Goal: Use online tool/utility: Utilize a website feature to perform a specific function

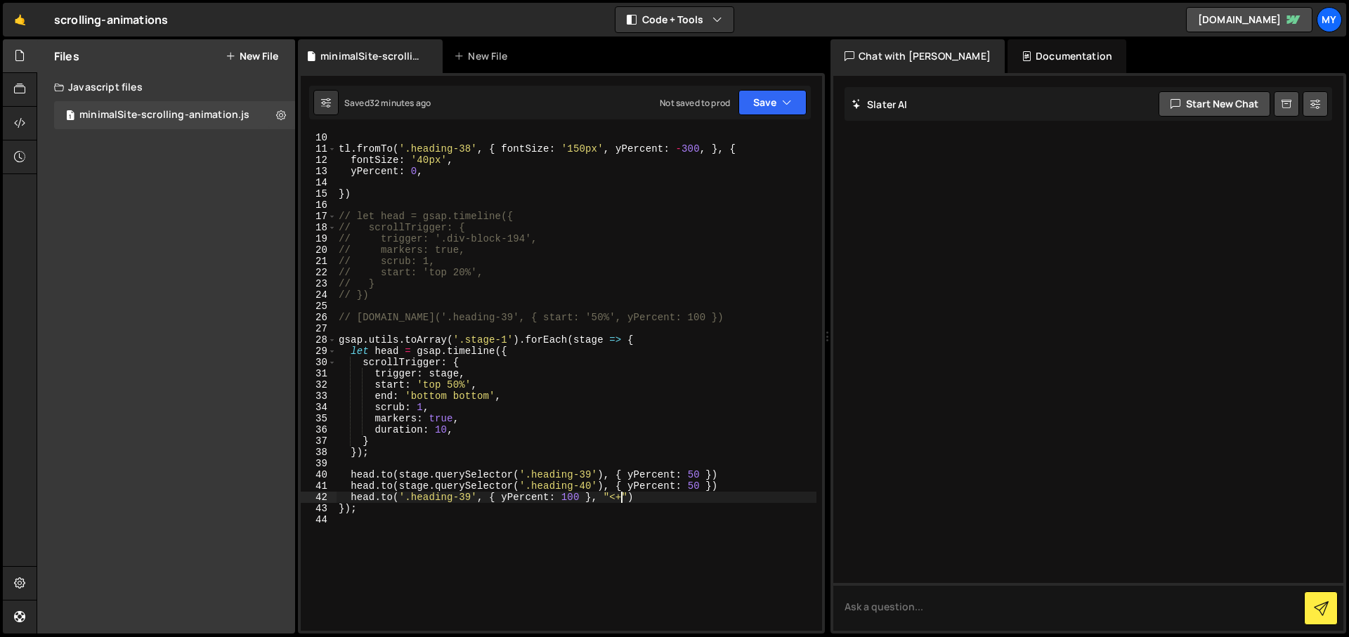
scroll to position [101, 0]
click at [713, 490] on div "tl . fromTo ( '.heading-38' , { fontSize : '150px' , yPercent : - 300 , } , { f…" at bounding box center [576, 392] width 480 height 521
click at [578, 497] on div "tl . fromTo ( '.heading-38' , { fontSize : '150px' , yPercent : - 300 , } , { f…" at bounding box center [576, 392] width 480 height 521
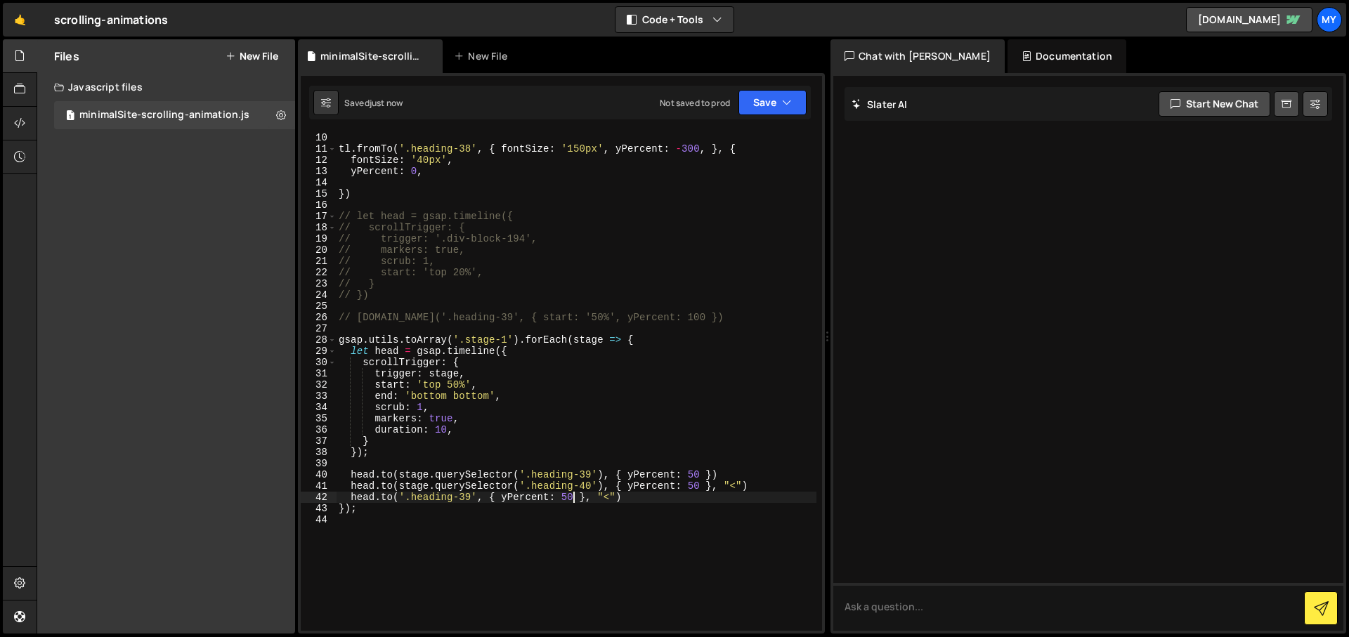
type textarea "[DOMAIN_NAME]('.heading-39', { yPercent: 50 }, "<")"
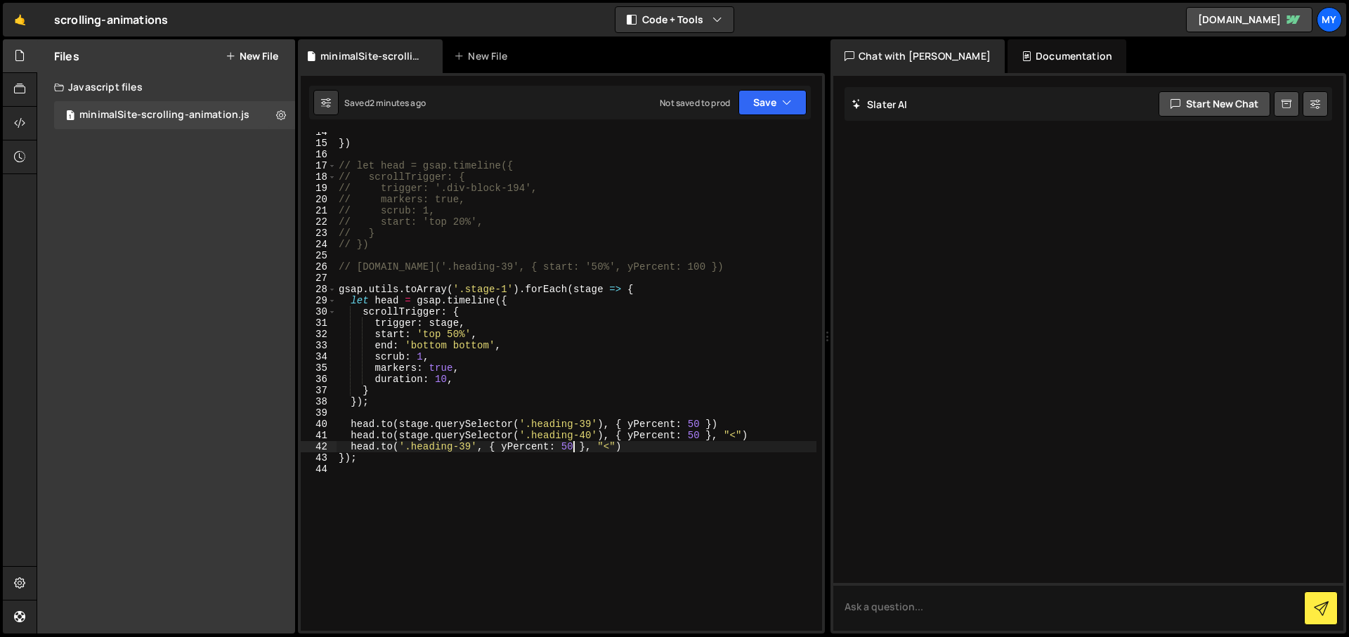
scroll to position [152, 0]
click at [474, 480] on div "}) // let head = gsap.timeline({ // scrollTrigger: { // trigger: '.div-block-19…" at bounding box center [576, 386] width 480 height 521
click at [666, 455] on div "}) // let head = gsap.timeline({ // scrollTrigger: { // trigger: '.div-block-19…" at bounding box center [576, 386] width 480 height 521
drag, startPoint x: 620, startPoint y: 365, endPoint x: 640, endPoint y: 465, distance: 101.8
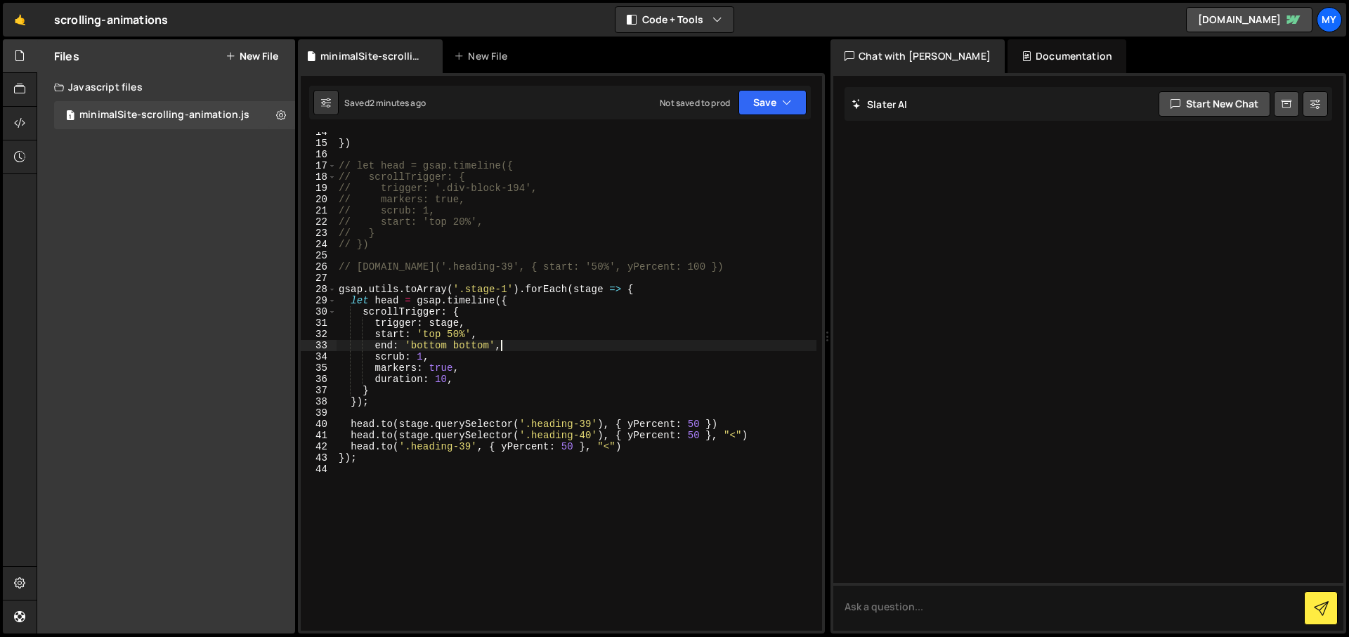
click at [640, 465] on div "}) // let head = gsap.timeline({ // scrollTrigger: { // trigger: '.div-block-19…" at bounding box center [576, 386] width 480 height 521
click at [634, 447] on div "}) // let head = gsap.timeline({ // scrollTrigger: { // trigger: '.div-block-19…" at bounding box center [576, 386] width 480 height 521
type textarea "[DOMAIN_NAME]('.heading-39', { yPercent: 50 }, "<")"
click at [568, 502] on div "}) // let head = gsap.timeline({ // scrollTrigger: { // trigger: '.div-block-19…" at bounding box center [576, 386] width 480 height 521
click at [648, 451] on div "}) // let head = gsap.timeline({ // scrollTrigger: { // trigger: '.div-block-19…" at bounding box center [576, 386] width 480 height 521
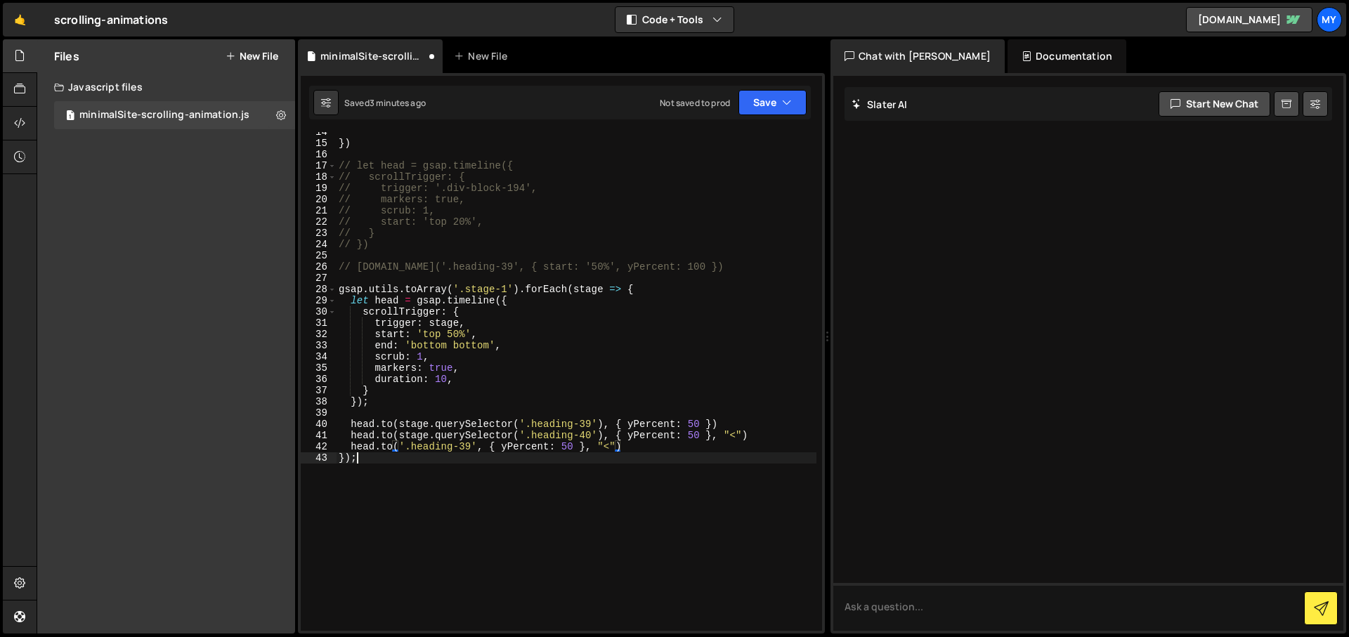
click at [638, 471] on div "}) // let head = gsap.timeline({ // scrollTrigger: { // trigger: '.div-block-19…" at bounding box center [576, 386] width 480 height 521
click at [626, 492] on div "}) // let head = gsap.timeline({ // scrollTrigger: { // trigger: '.div-block-19…" at bounding box center [576, 386] width 480 height 521
click at [636, 454] on div "}) // let head = gsap.timeline({ // scrollTrigger: { // trigger: '.div-block-19…" at bounding box center [576, 386] width 480 height 521
click at [638, 450] on div "}) // let head = gsap.timeline({ // scrollTrigger: { // trigger: '.div-block-19…" at bounding box center [576, 386] width 480 height 521
click at [580, 464] on div "}) // let head = gsap.timeline({ // scrollTrigger: { // trigger: '.div-block-19…" at bounding box center [576, 386] width 480 height 521
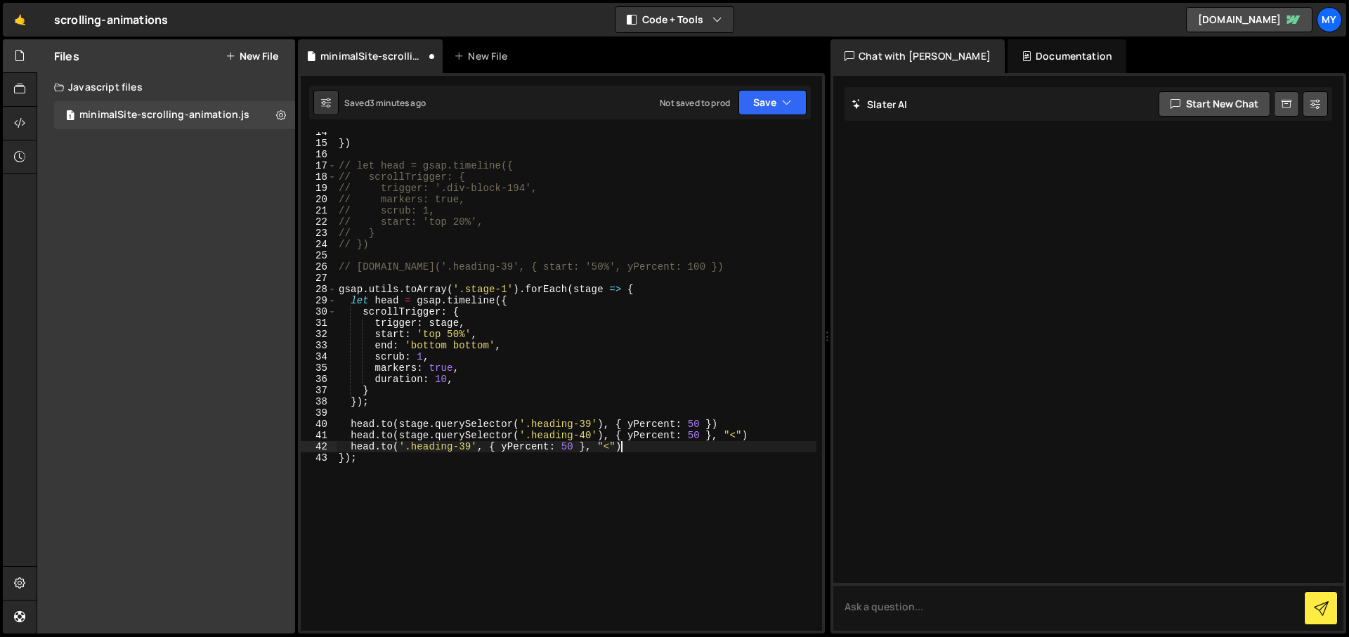
click at [657, 444] on div "}) // let head = gsap.timeline({ // scrollTrigger: { // trigger: '.div-block-19…" at bounding box center [576, 386] width 480 height 521
click at [459, 322] on div "}) // let head = gsap.timeline({ // scrollTrigger: { // trigger: '.div-block-19…" at bounding box center [576, 386] width 480 height 521
paste textarea "div-block-193'"
click at [465, 332] on div "}) // let head = gsap.timeline({ // scrollTrigger: { // trigger: '.div-block-19…" at bounding box center [576, 386] width 480 height 521
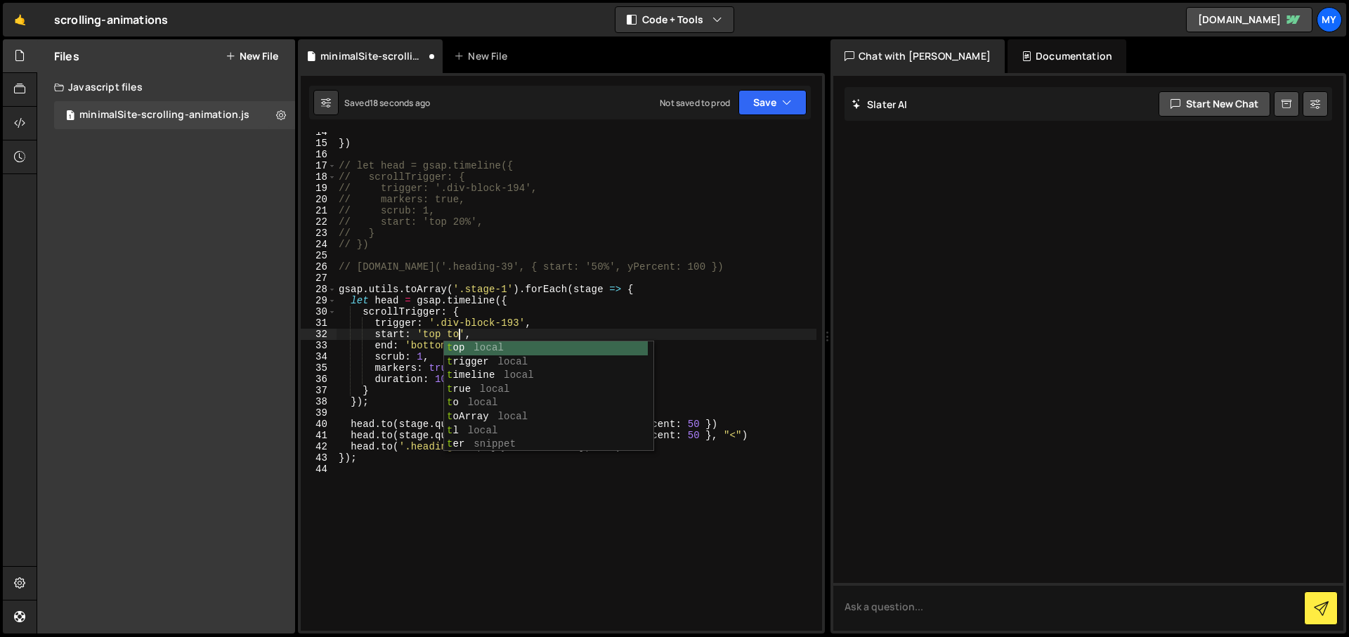
scroll to position [0, 8]
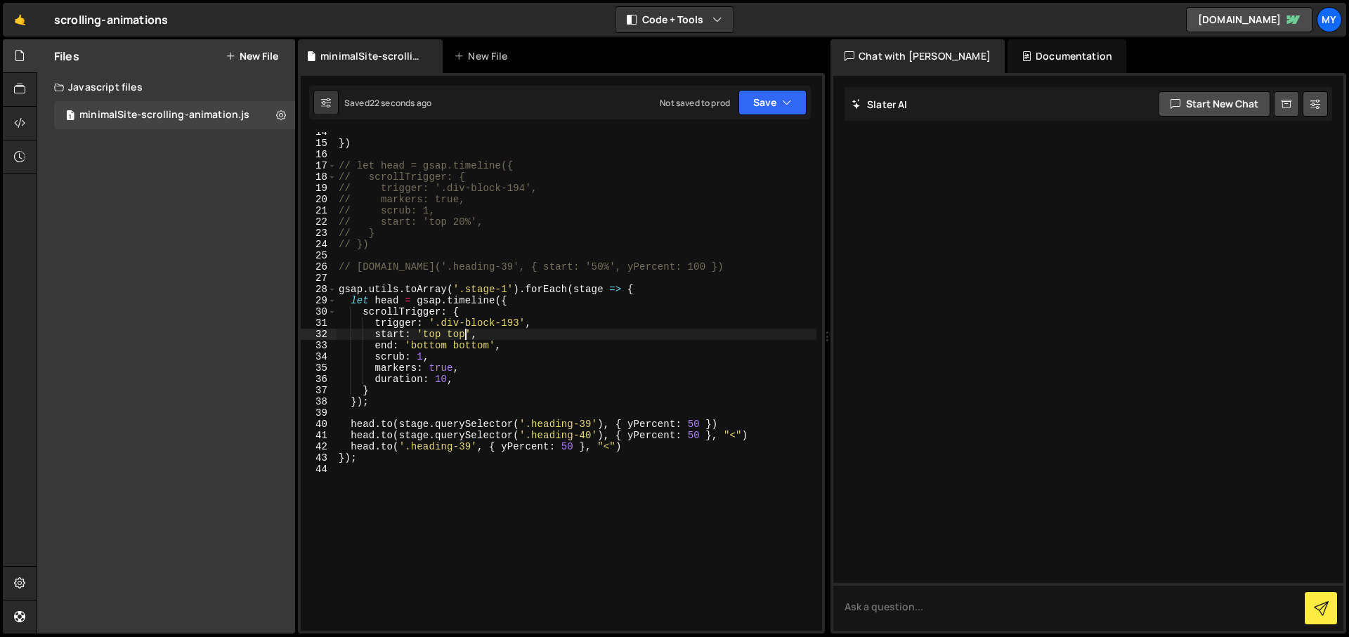
click at [709, 423] on div "}) // let head = gsap.timeline({ // scrollTrigger: { // trigger: '.div-block-19…" at bounding box center [576, 386] width 480 height 521
click at [524, 325] on div "}) // let head = gsap.timeline({ // scrollTrigger: { // trigger: '.div-block-19…" at bounding box center [576, 386] width 480 height 521
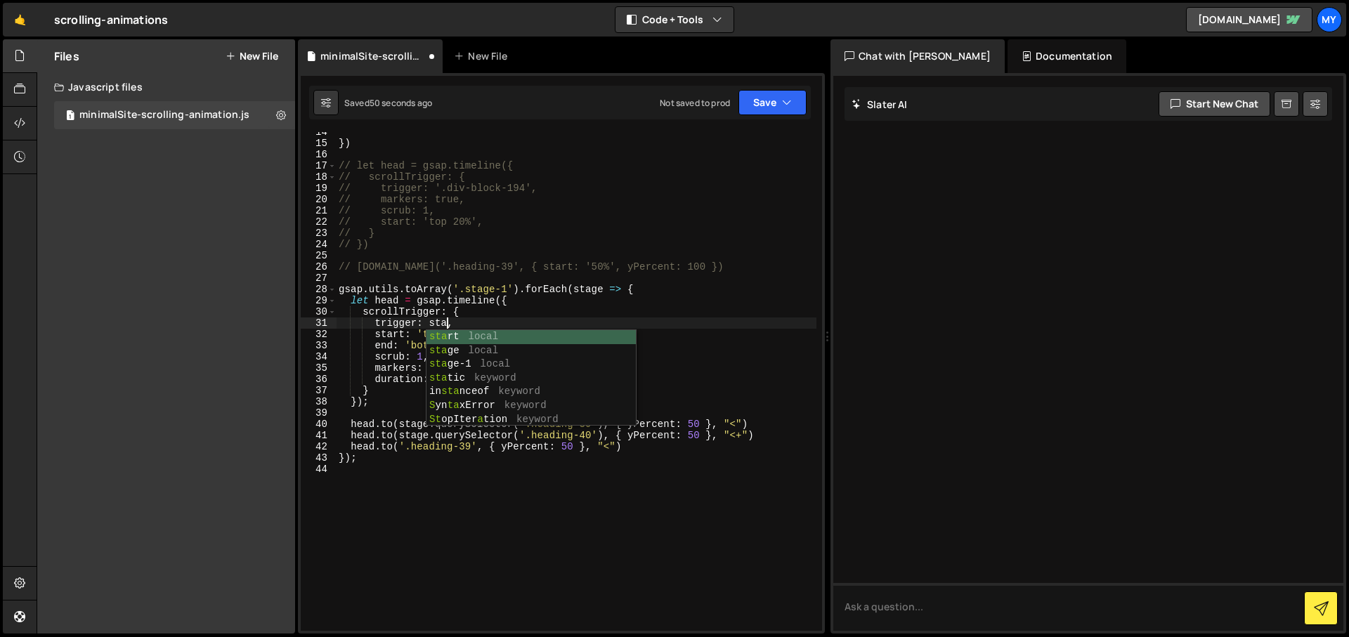
scroll to position [0, 8]
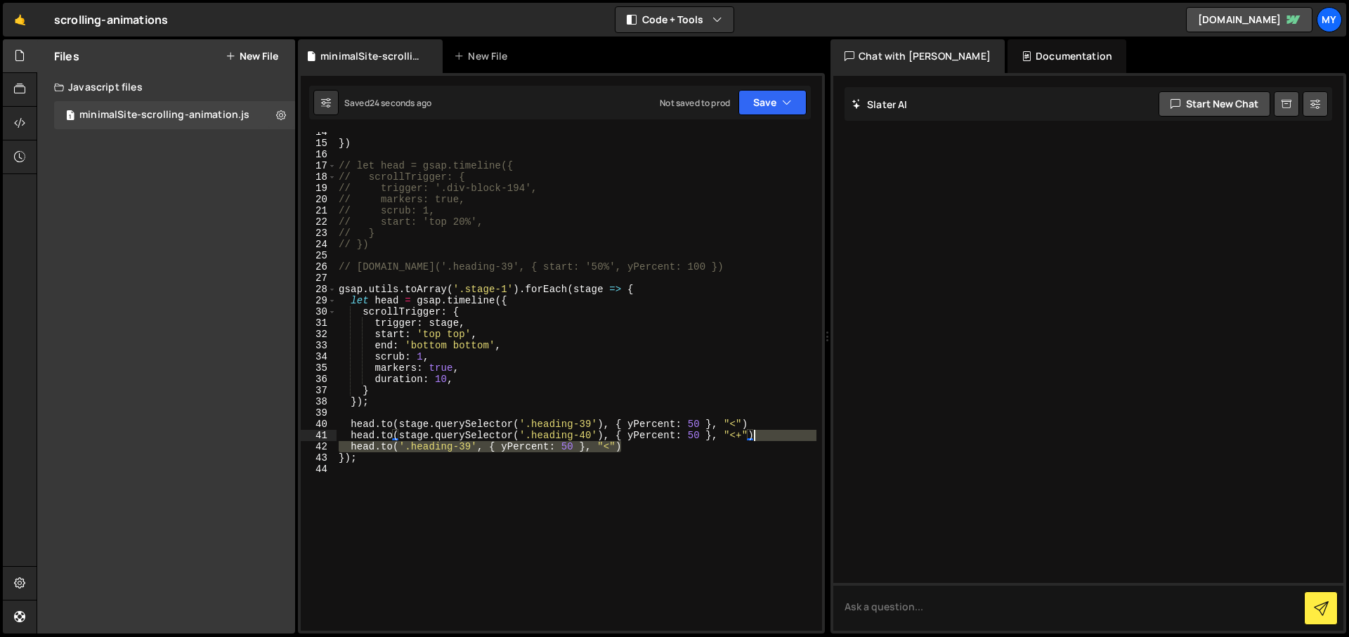
drag, startPoint x: 643, startPoint y: 445, endPoint x: 761, endPoint y: 432, distance: 118.7
click at [761, 432] on div "}) // let head = gsap.timeline({ // scrollTrigger: { // trigger: '.div-block-19…" at bounding box center [576, 386] width 480 height 521
type textarea "[DOMAIN_NAME](stage.querySelector('.heading-40'), { yPercent: 50 }, "<+") [DOMA…"
click at [642, 473] on div "}) // let head = gsap.timeline({ // scrollTrigger: { // trigger: '.div-block-19…" at bounding box center [576, 386] width 480 height 521
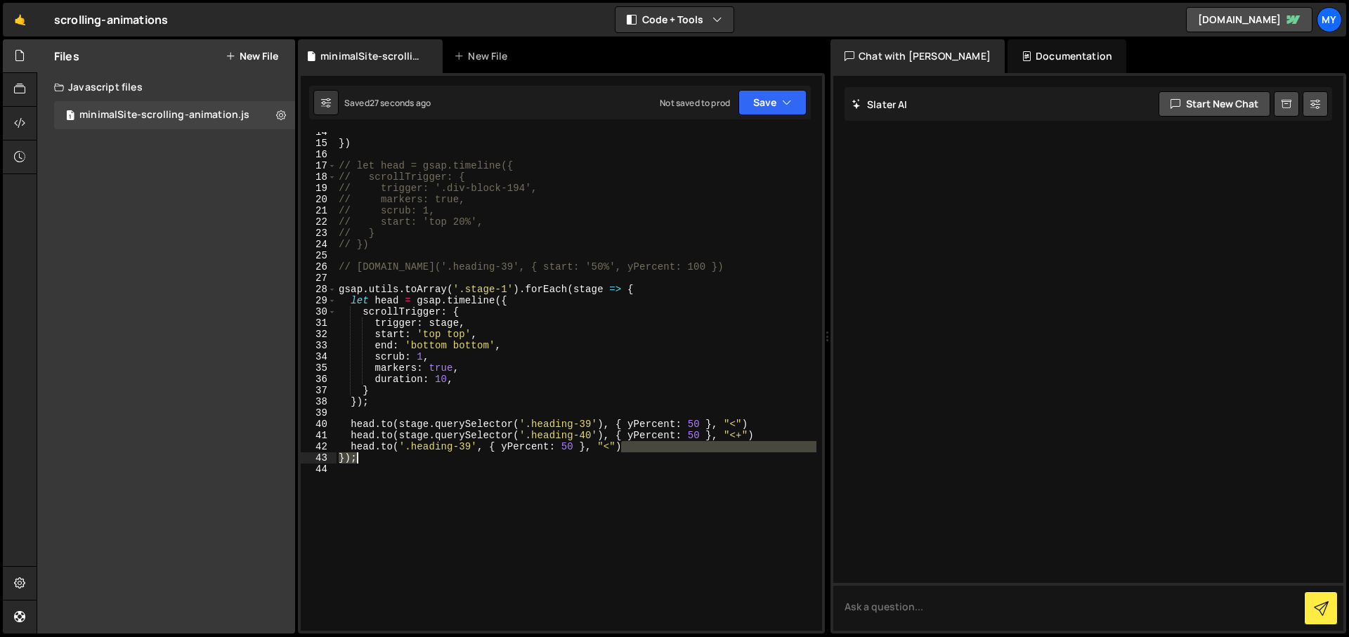
drag, startPoint x: 647, startPoint y: 450, endPoint x: 778, endPoint y: 440, distance: 131.0
click at [778, 446] on div "}) // let head = gsap.timeline({ // scrollTrigger: { // trigger: '.div-block-19…" at bounding box center [576, 386] width 480 height 521
click at [778, 440] on div "}) // let head = gsap.timeline({ // scrollTrigger: { // trigger: '.div-block-19…" at bounding box center [576, 386] width 480 height 521
drag, startPoint x: 660, startPoint y: 457, endPoint x: 733, endPoint y: 439, distance: 75.3
click at [733, 439] on div "}) // let head = gsap.timeline({ // scrollTrigger: { // trigger: '.div-block-19…" at bounding box center [576, 386] width 480 height 521
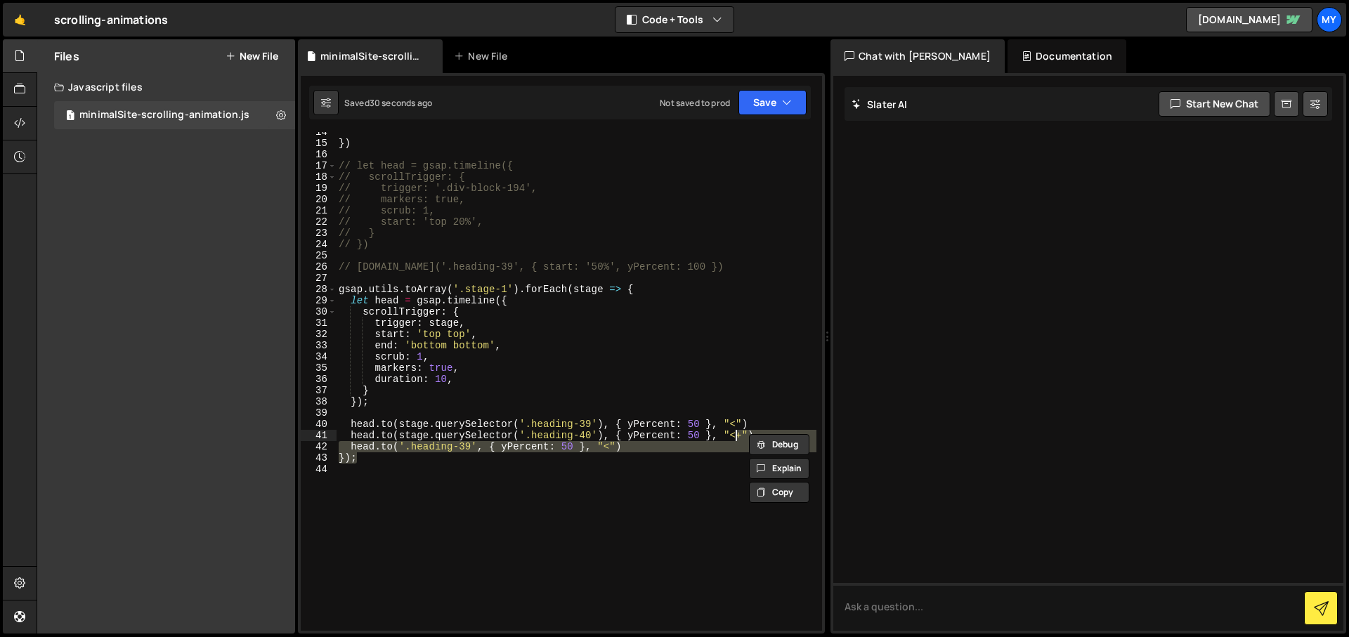
click at [660, 450] on div "}) // let head = gsap.timeline({ // scrollTrigger: { // trigger: '.div-block-19…" at bounding box center [576, 381] width 480 height 499
drag, startPoint x: 660, startPoint y: 450, endPoint x: 767, endPoint y: 439, distance: 107.4
click at [767, 439] on div "}) // let head = gsap.timeline({ // scrollTrigger: { // trigger: '.div-block-19…" at bounding box center [576, 386] width 480 height 521
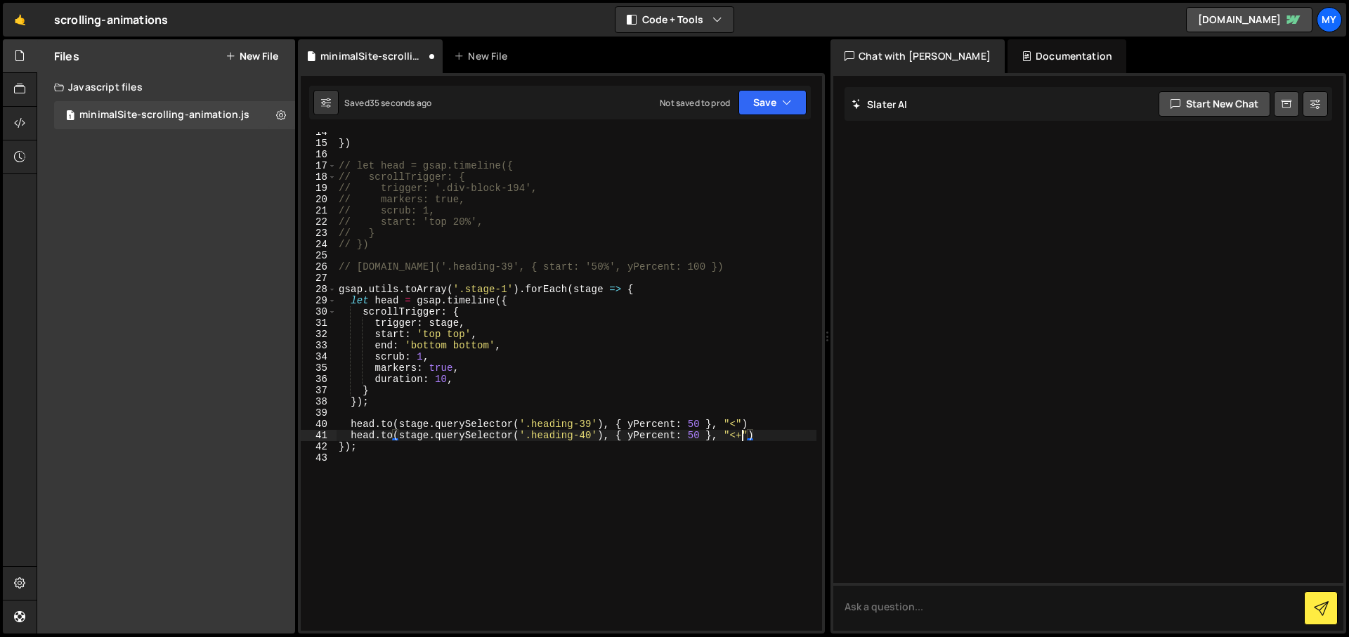
drag, startPoint x: 745, startPoint y: 435, endPoint x: 758, endPoint y: 441, distance: 14.8
click at [747, 436] on div "}) // let head = gsap.timeline({ // scrollTrigger: { // trigger: '.div-block-19…" at bounding box center [576, 386] width 480 height 521
type textarea "});"
type textarea "[DOMAIN_NAME](stage.querySelector('.heading-40'), { yPercent: 50 })"
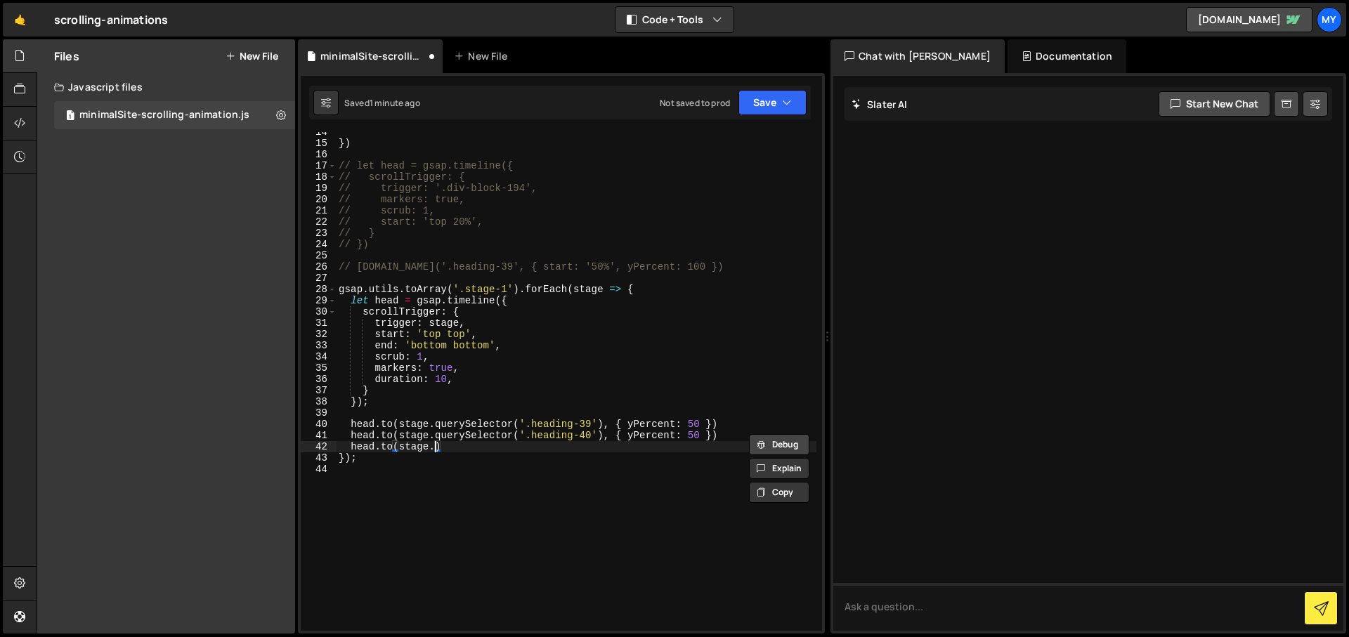
paste textarea "querySelector('.heading-40'), { yPercent: 50"
click at [740, 441] on div "}) // let head = gsap.timeline({ // scrollTrigger: { // trigger: '.div-block-19…" at bounding box center [576, 386] width 480 height 521
drag, startPoint x: 735, startPoint y: 445, endPoint x: 748, endPoint y: 440, distance: 13.8
click at [748, 440] on div "}) // let head = gsap.timeline({ // scrollTrigger: { // trigger: '.div-block-19…" at bounding box center [576, 386] width 480 height 521
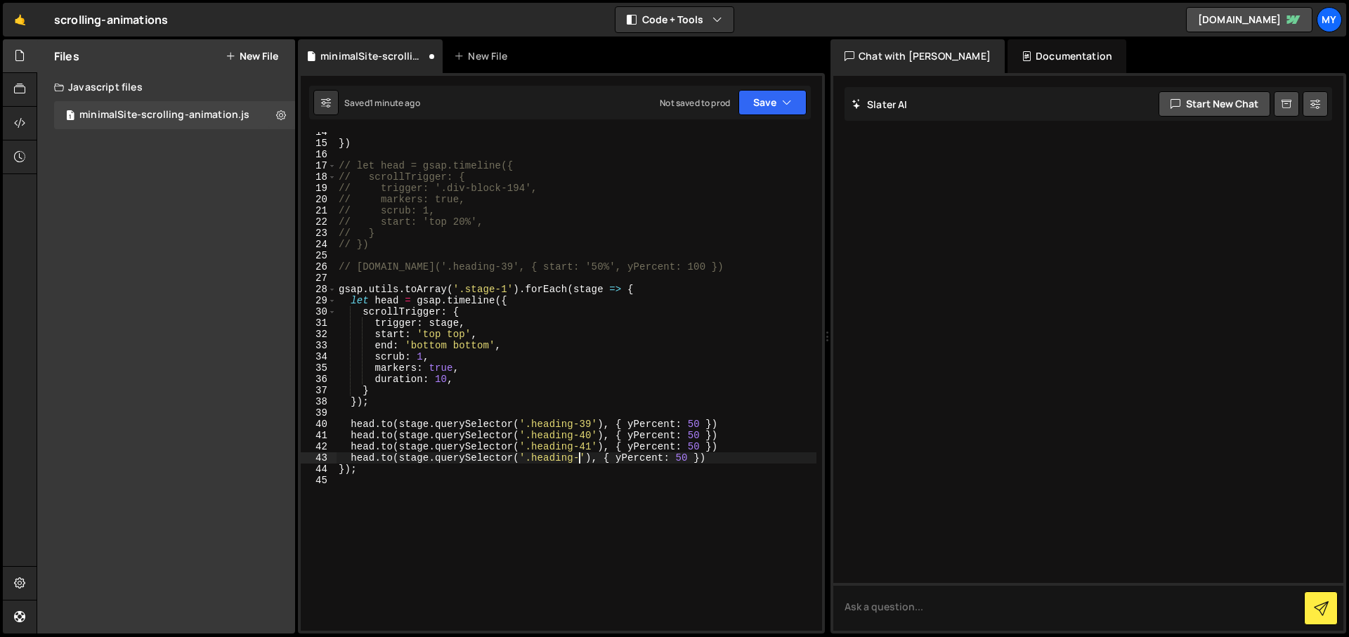
scroll to position [0, 18]
type textarea "[DOMAIN_NAME](stage.querySelector('.heading-42'), { yPercent: 50 })"
click at [767, 408] on div "}) // let head = gsap.timeline({ // scrollTrigger: { // trigger: '.div-block-19…" at bounding box center [576, 386] width 480 height 521
click at [728, 428] on div "}) // let head = gsap.timeline({ // scrollTrigger: { // trigger: '.div-block-19…" at bounding box center [576, 386] width 480 height 521
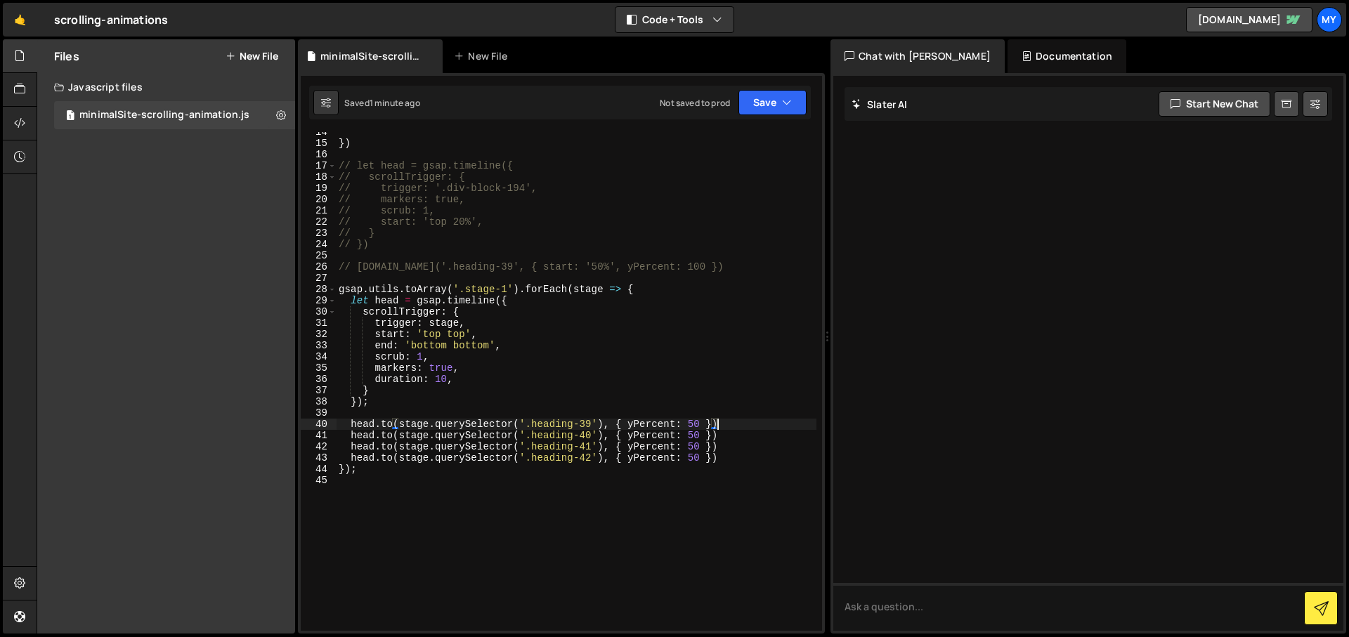
scroll to position [0, 26]
click at [464, 334] on div "}) // let head = gsap.timeline({ // scrollTrigger: { // trigger: '.div-block-19…" at bounding box center [576, 386] width 480 height 521
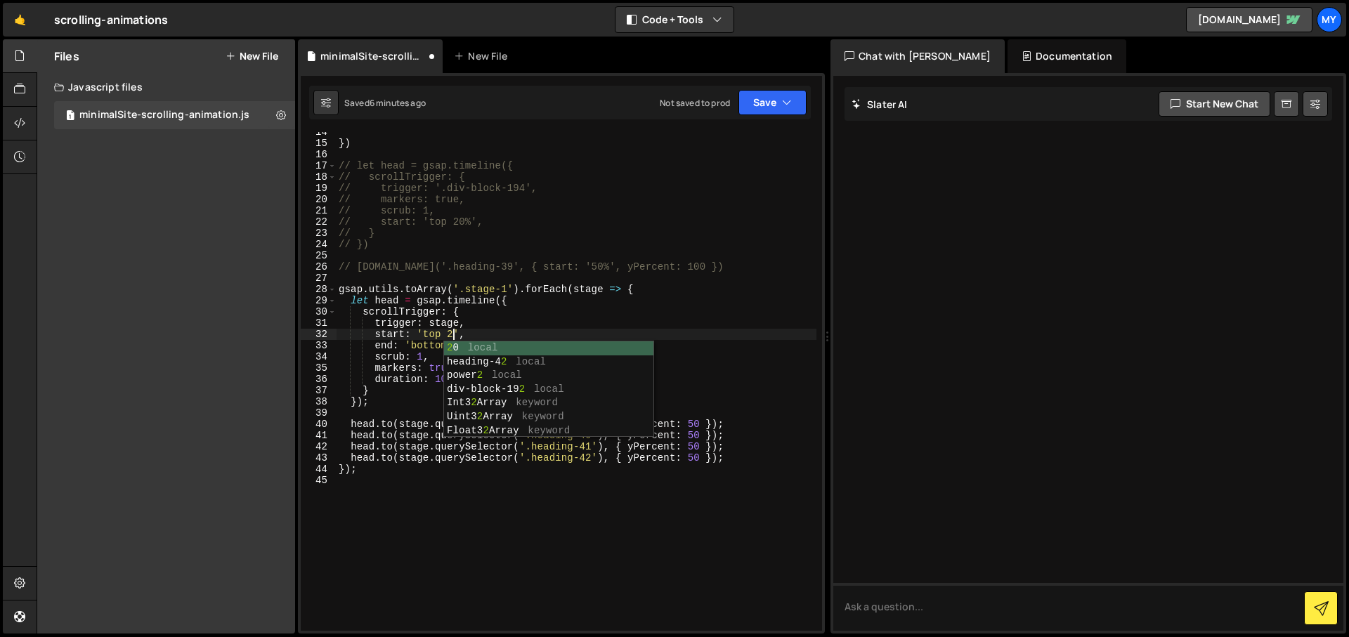
scroll to position [0, 8]
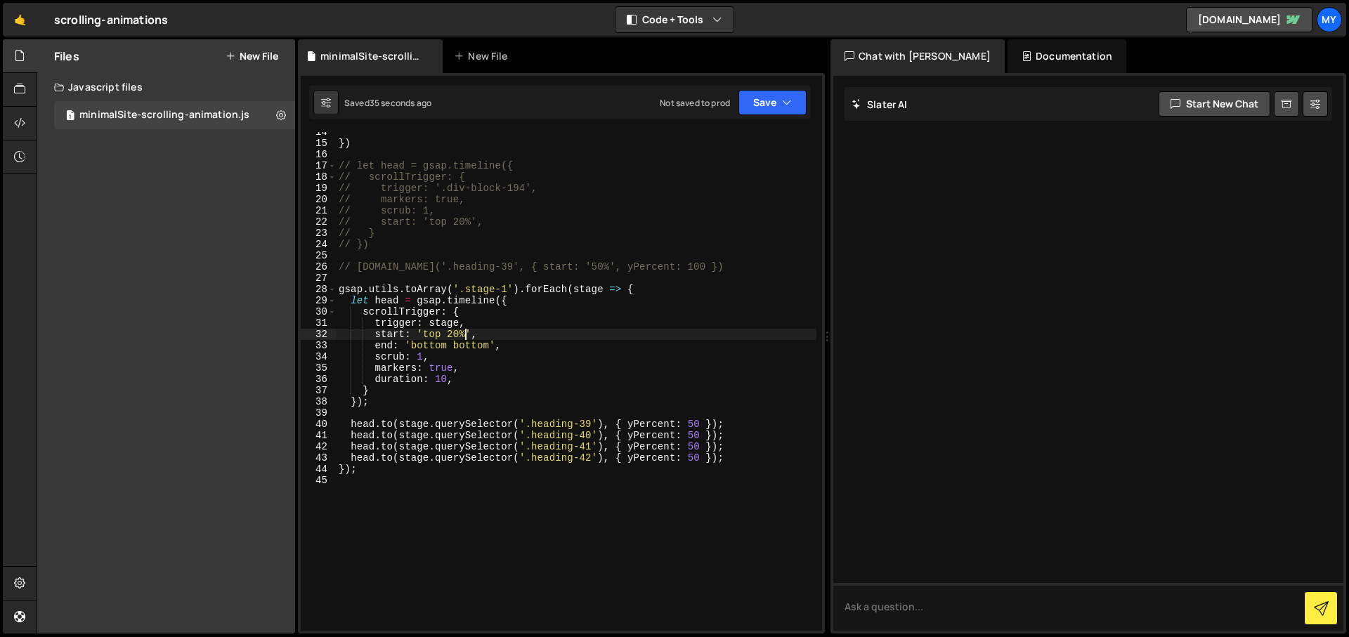
click at [747, 456] on div "}) // let head = gsap.timeline({ // scrollTrigger: { // trigger: '.div-block-19…" at bounding box center [576, 386] width 480 height 521
click at [467, 381] on div "}) // let head = gsap.timeline({ // scrollTrigger: { // trigger: '.div-block-19…" at bounding box center [576, 386] width 480 height 521
type textarea "duration: 10,"
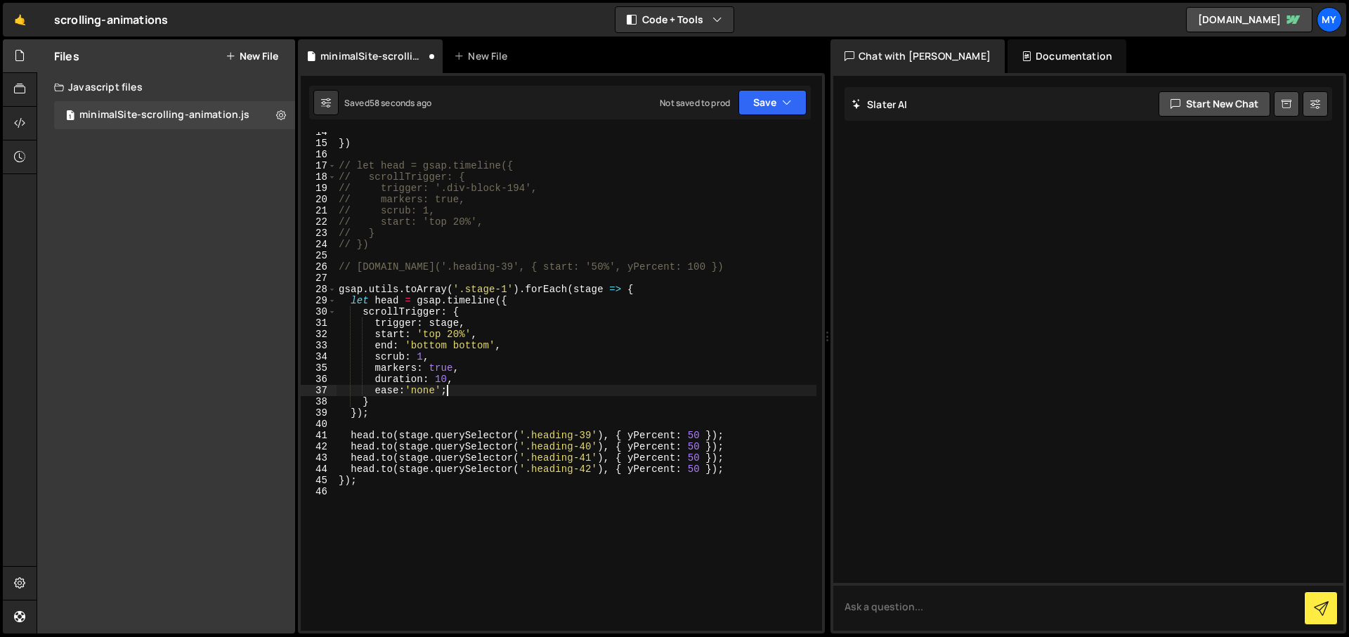
scroll to position [0, 6]
drag, startPoint x: 471, startPoint y: 398, endPoint x: 372, endPoint y: 393, distance: 99.1
click at [372, 393] on div "}) // let head = gsap.timeline({ // scrollTrigger: { // trigger: '.div-block-19…" at bounding box center [576, 386] width 480 height 521
click at [372, 393] on div "}) // let head = gsap.timeline({ // scrollTrigger: { // trigger: '.div-block-19…" at bounding box center [576, 381] width 480 height 499
drag, startPoint x: 372, startPoint y: 393, endPoint x: 452, endPoint y: 391, distance: 80.1
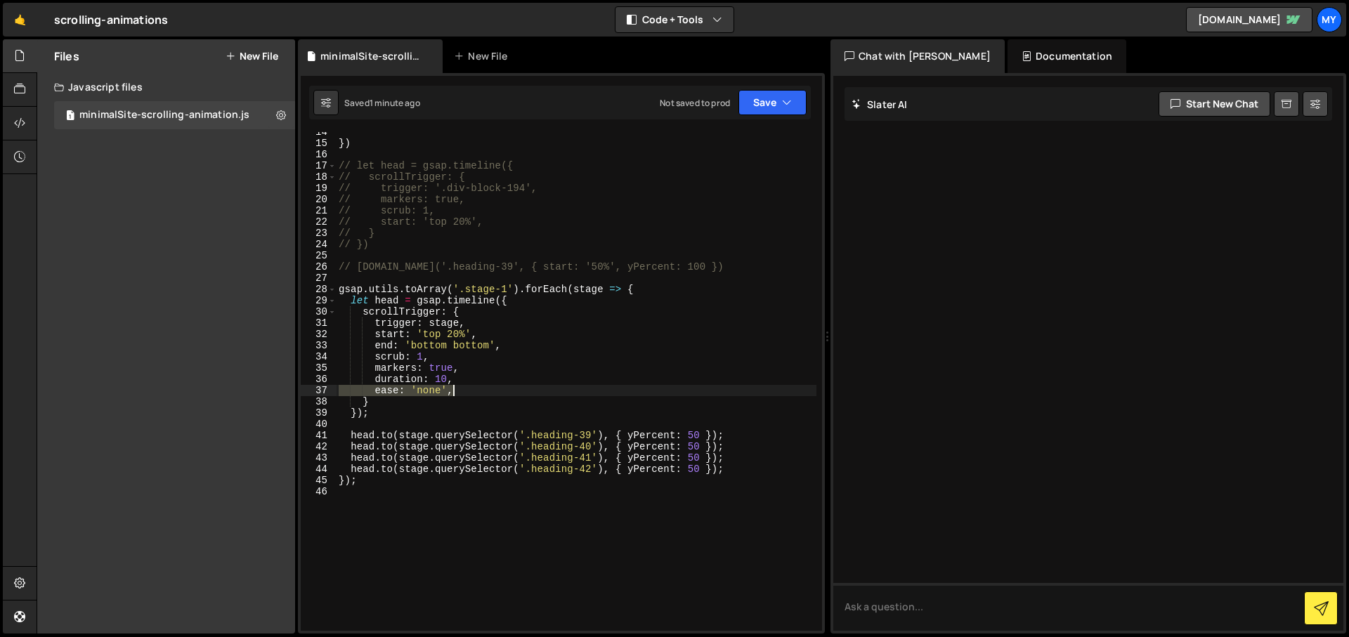
click at [452, 391] on div "}) // let head = gsap.timeline({ // scrollTrigger: { // trigger: '.div-block-19…" at bounding box center [576, 386] width 480 height 521
paste textarea "ease: "power1.out""
click at [339, 393] on div "}) // let head = gsap.timeline({ // scrollTrigger: { // trigger: '.div-block-19…" at bounding box center [576, 386] width 480 height 521
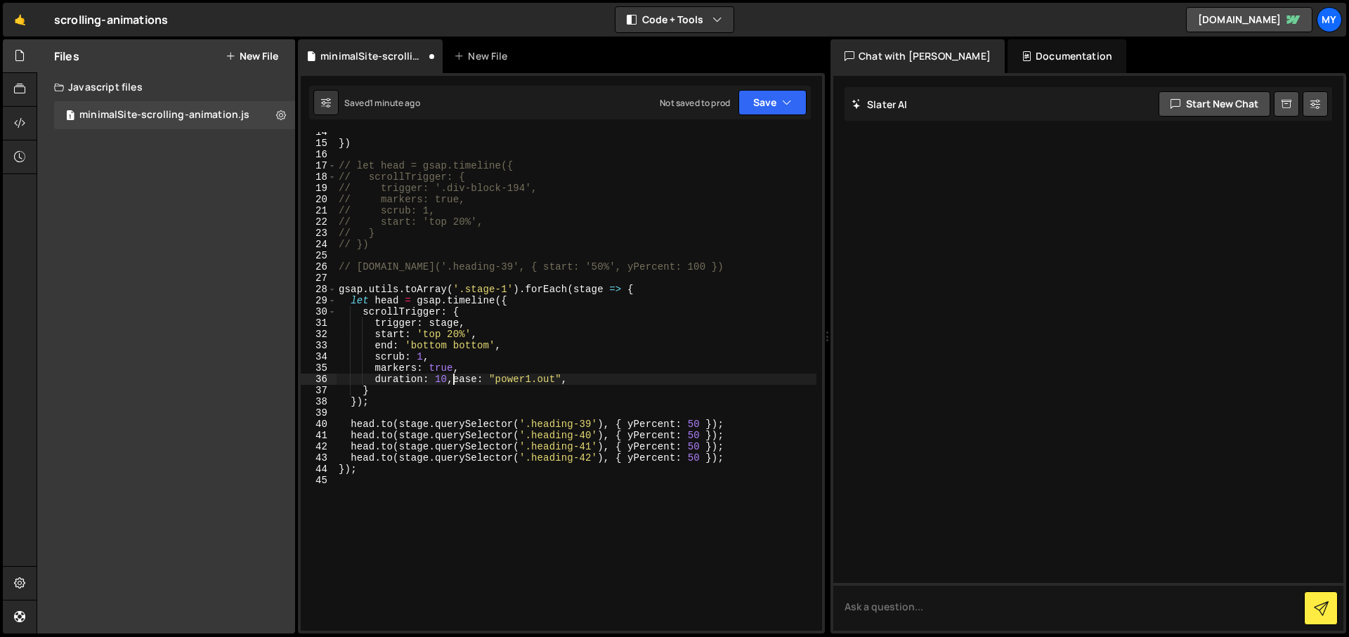
scroll to position [0, 3]
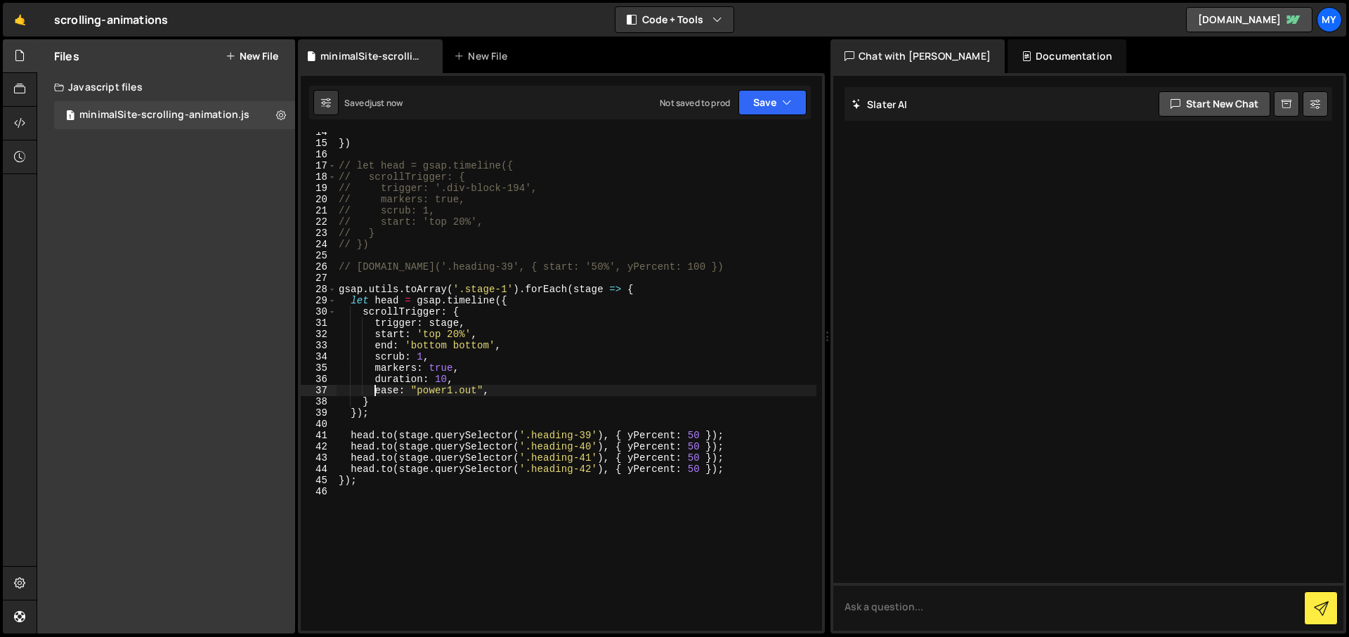
type textarea "ease: "power1.out","
drag, startPoint x: 495, startPoint y: 388, endPoint x: 377, endPoint y: 385, distance: 118.0
click at [377, 385] on div "}) // let head = gsap.timeline({ // scrollTrigger: { // trigger: '.div-block-19…" at bounding box center [576, 386] width 480 height 521
click at [703, 436] on div "}) // let head = gsap.timeline({ // scrollTrigger: { // trigger: '.div-block-19…" at bounding box center [576, 386] width 480 height 521
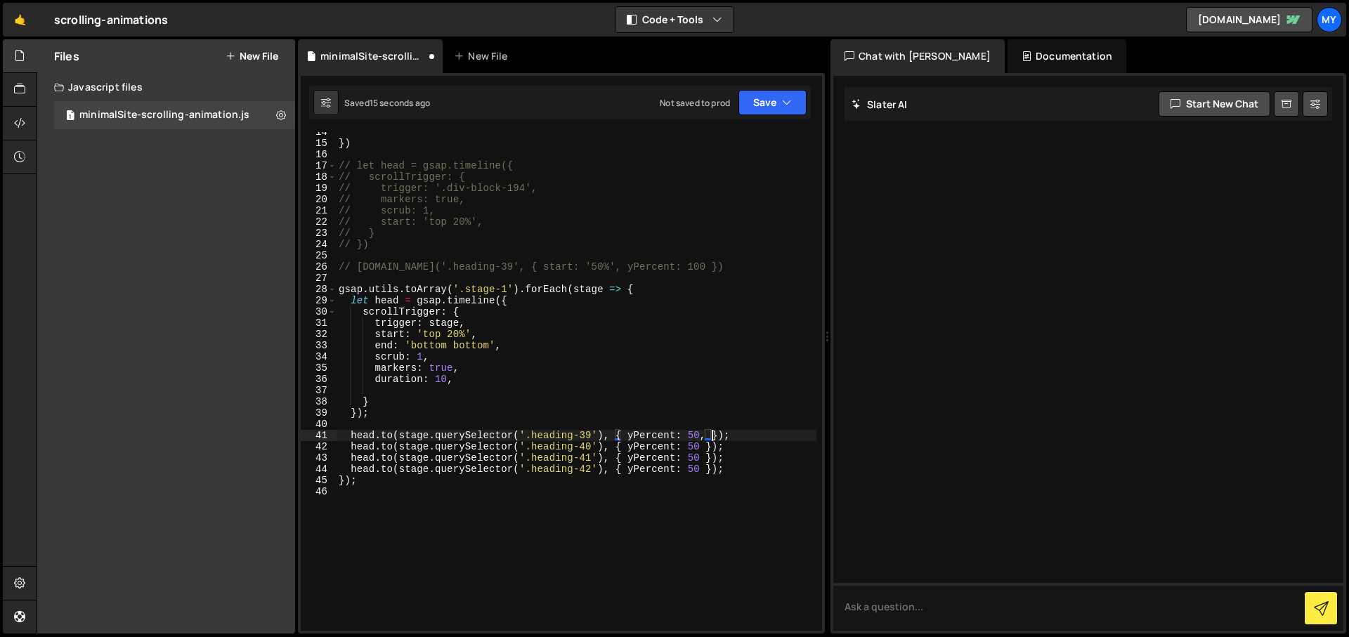
scroll to position [0, 26]
paste textarea "ease: "power1.out","
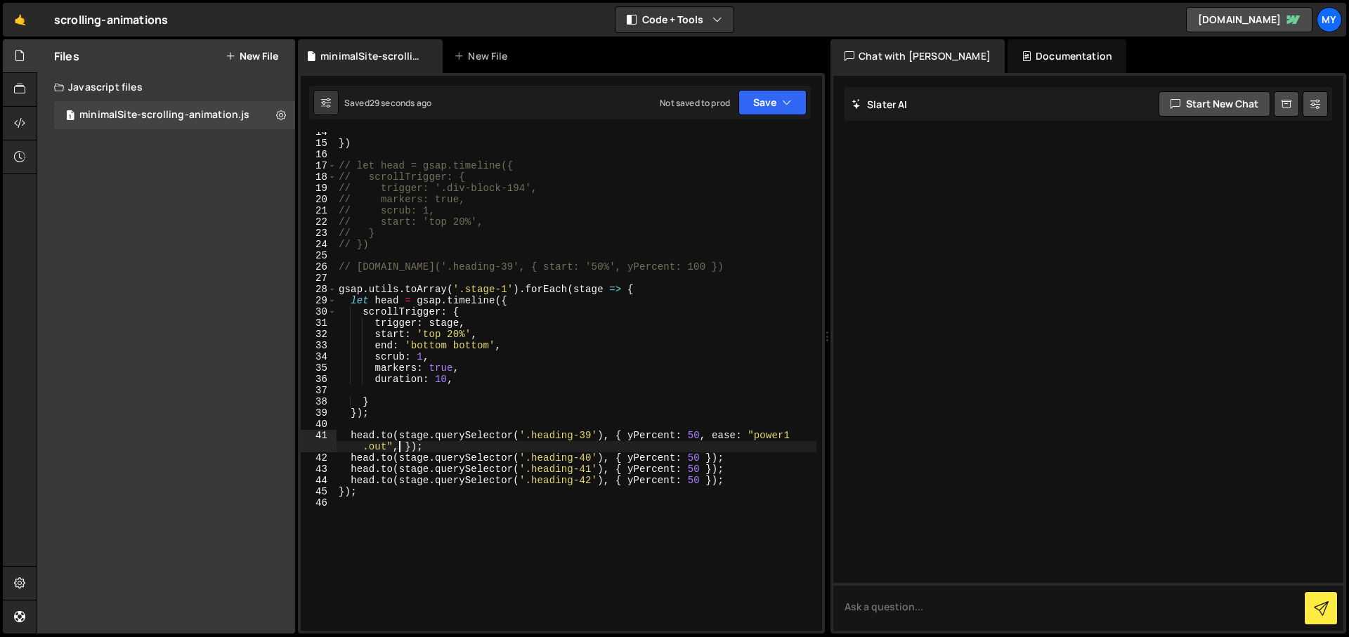
click at [626, 430] on div "}) // let head = gsap.timeline({ // scrollTrigger: { // trigger: '.div-block-19…" at bounding box center [576, 386] width 480 height 521
click at [527, 452] on div "}) // let head = gsap.timeline({ // scrollTrigger: { // trigger: '.div-block-19…" at bounding box center [576, 386] width 480 height 521
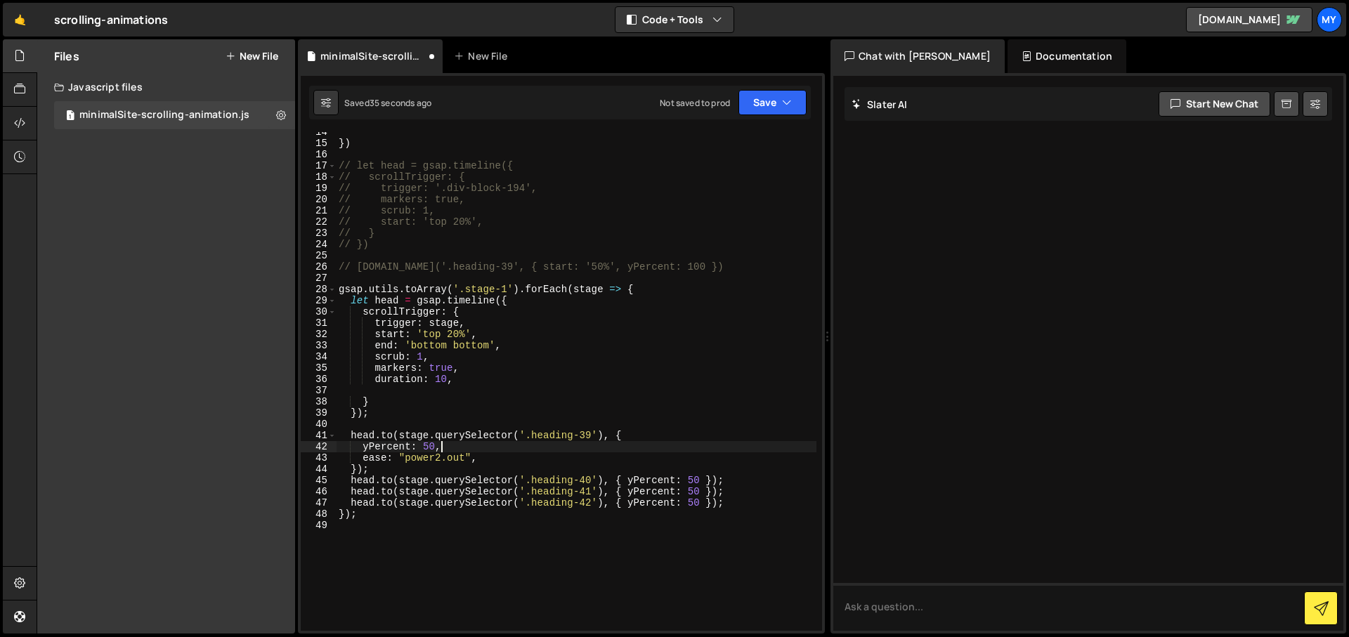
scroll to position [0, 6]
click at [422, 355] on div "}) // let head = gsap.timeline({ // scrollTrigger: { // trigger: '.div-block-19…" at bounding box center [576, 386] width 480 height 521
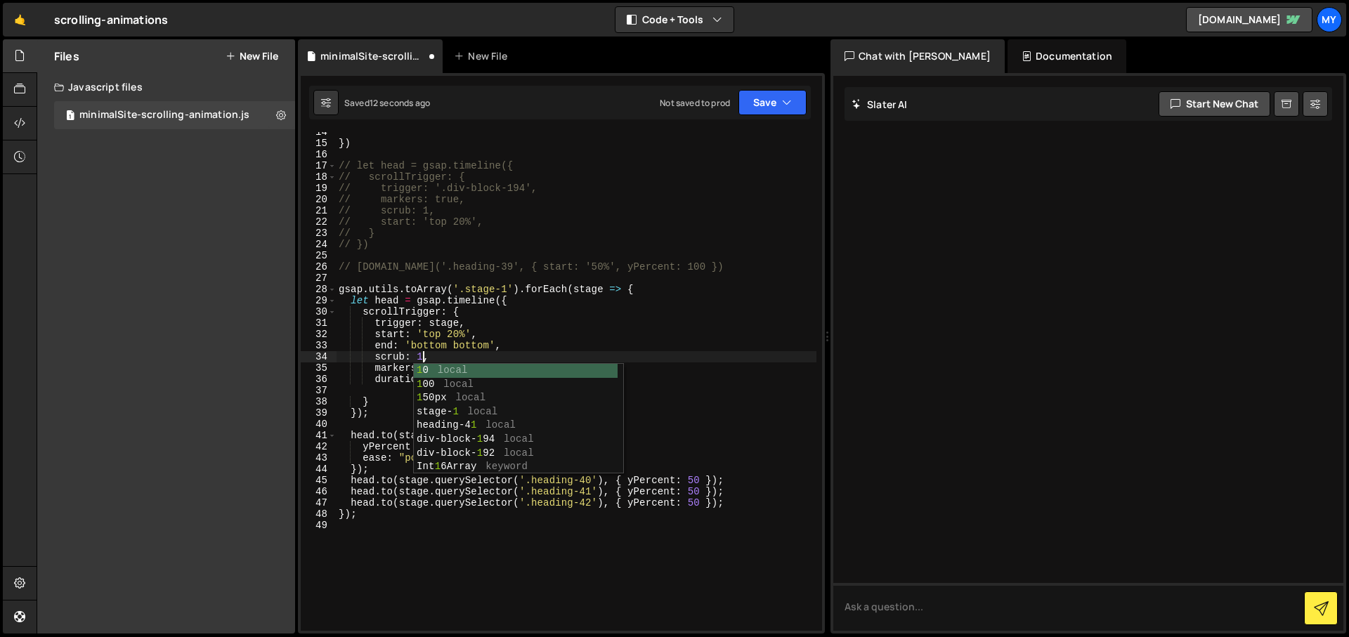
scroll to position [0, 6]
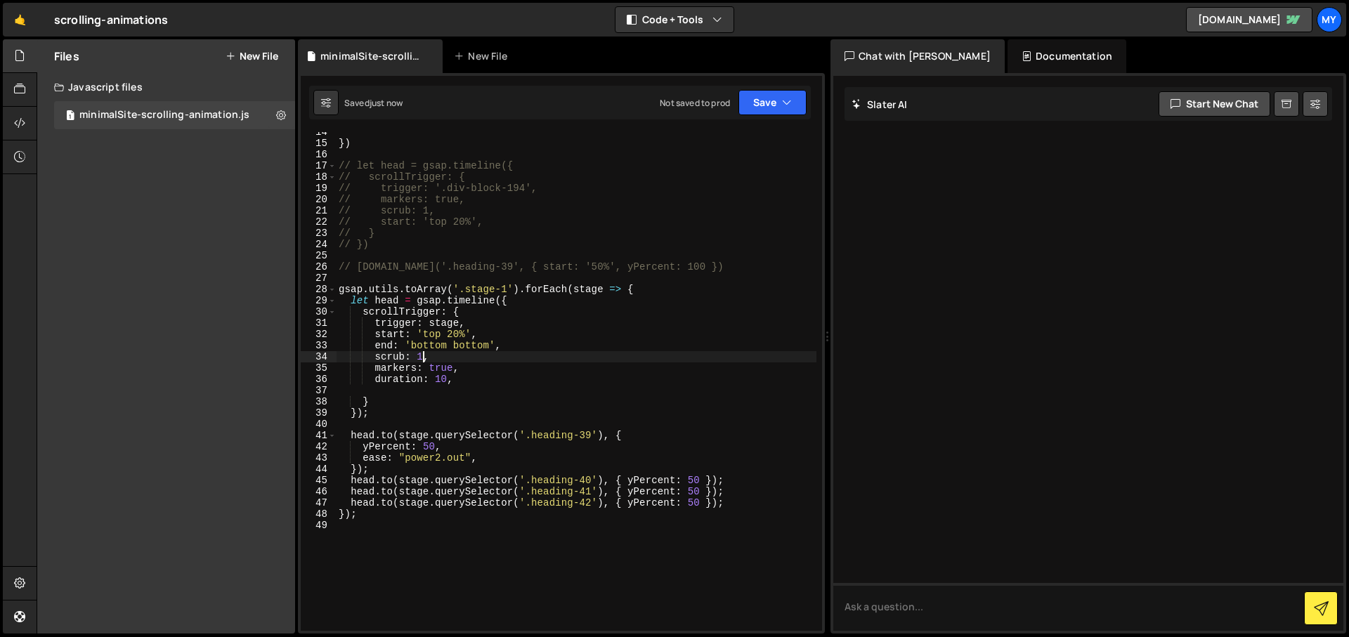
click at [498, 453] on div "}) // let head = gsap.timeline({ // scrollTrigger: { // trigger: '.div-block-19…" at bounding box center [576, 386] width 480 height 521
type textarea "ease: "power2.out","
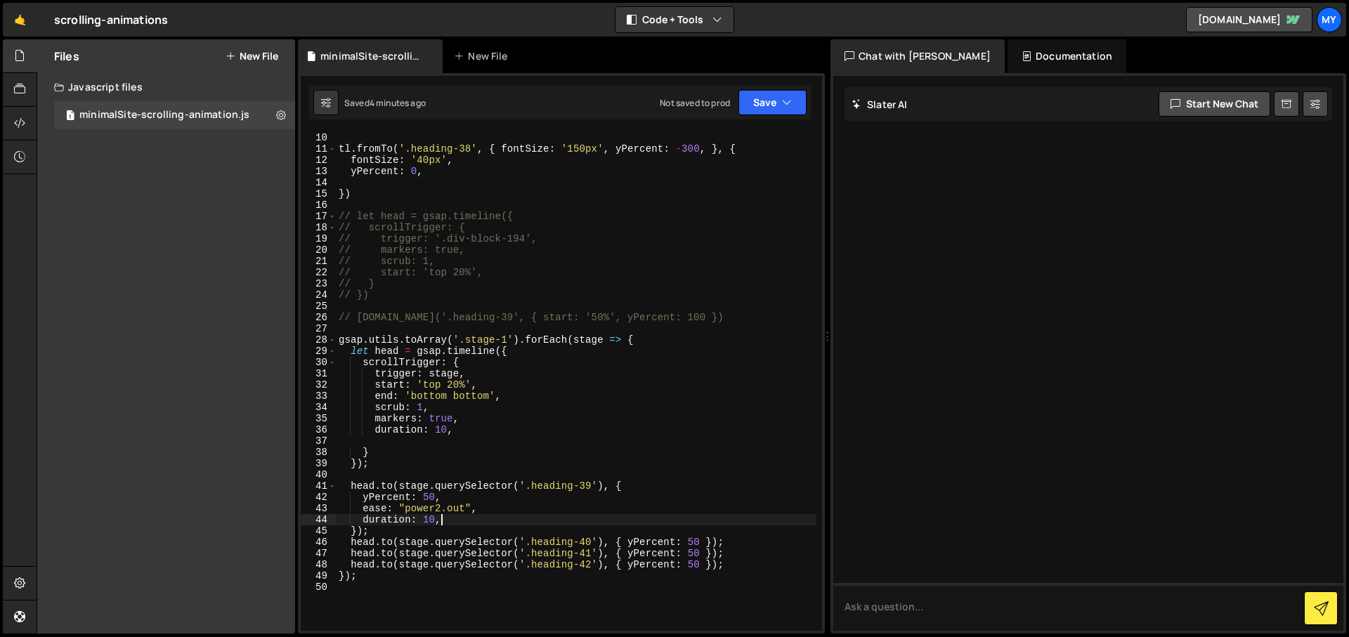
scroll to position [202, 0]
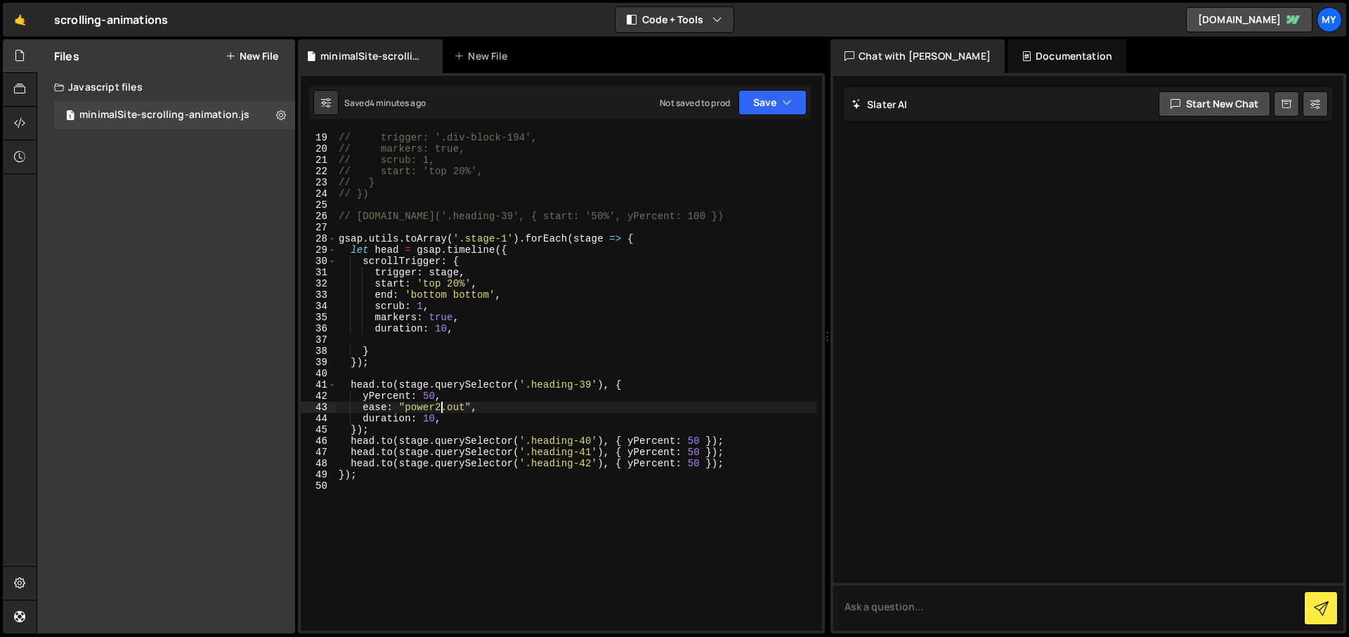
click at [440, 407] on div "// trigger: '.div-block-194', // markers: true, // scrub: 1, // start: 'top 20%…" at bounding box center [576, 392] width 480 height 521
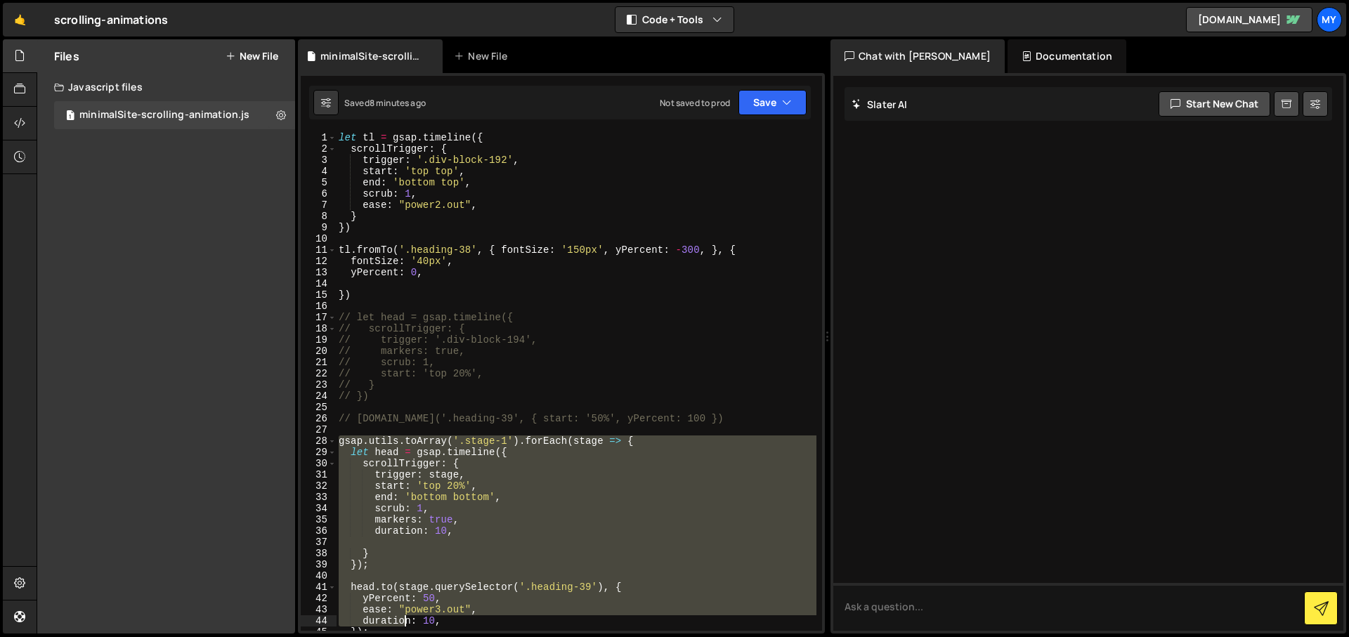
scroll to position [63, 0]
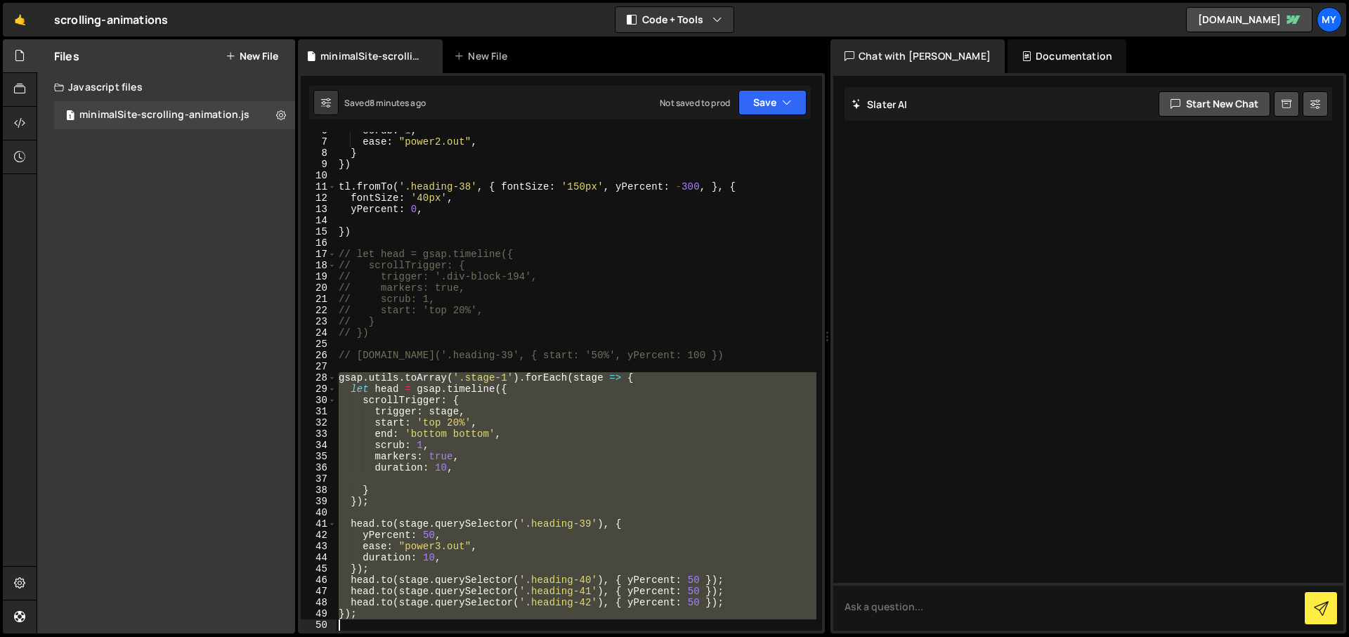
drag, startPoint x: 341, startPoint y: 444, endPoint x: 398, endPoint y: 625, distance: 190.0
click at [398, 625] on div "scrub : 1 , ease : "power2.out" , } }) tl . fromTo ( '.heading-38' , { fontSize…" at bounding box center [576, 385] width 480 height 521
type textarea "});"
click at [397, 624] on div "scrub : 1 , ease : "power2.out" , } }) tl . fromTo ( '.heading-38' , { fontSize…" at bounding box center [576, 381] width 480 height 499
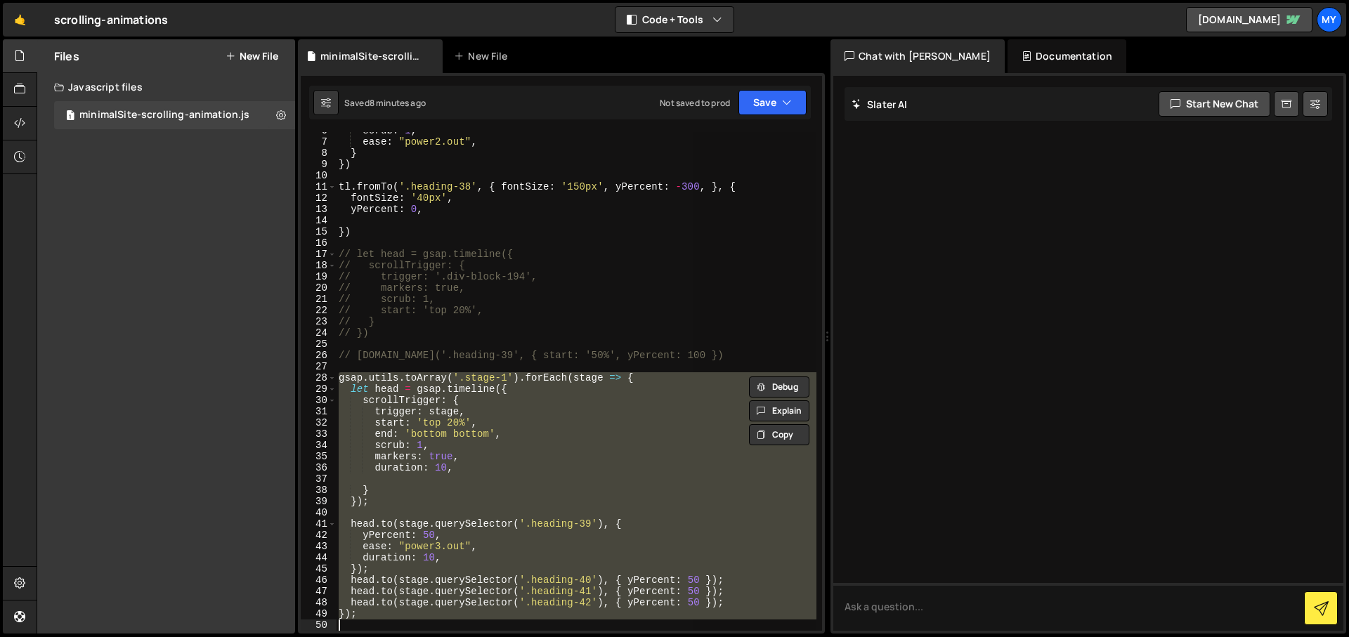
scroll to position [0, 0]
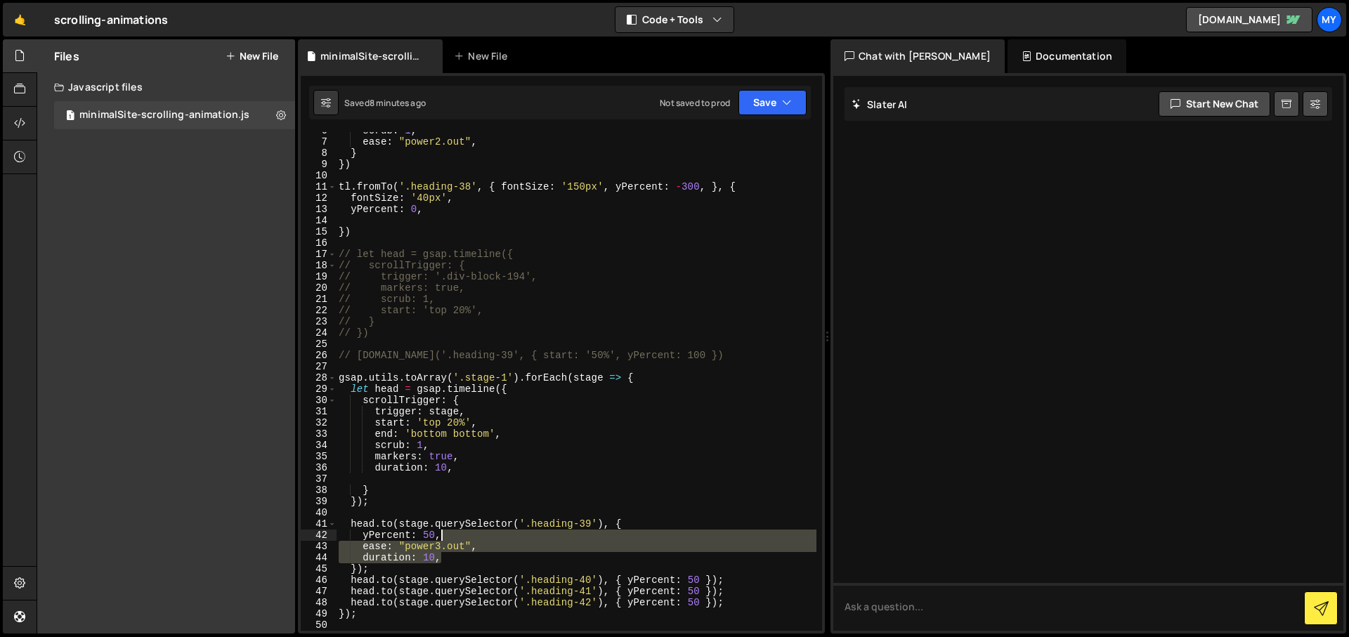
drag, startPoint x: 453, startPoint y: 558, endPoint x: 450, endPoint y: 532, distance: 26.1
click at [450, 532] on div "scrub : 1 , ease : "power2.out" , } }) tl . fromTo ( '.heading-38' , { fontSize…" at bounding box center [576, 385] width 480 height 521
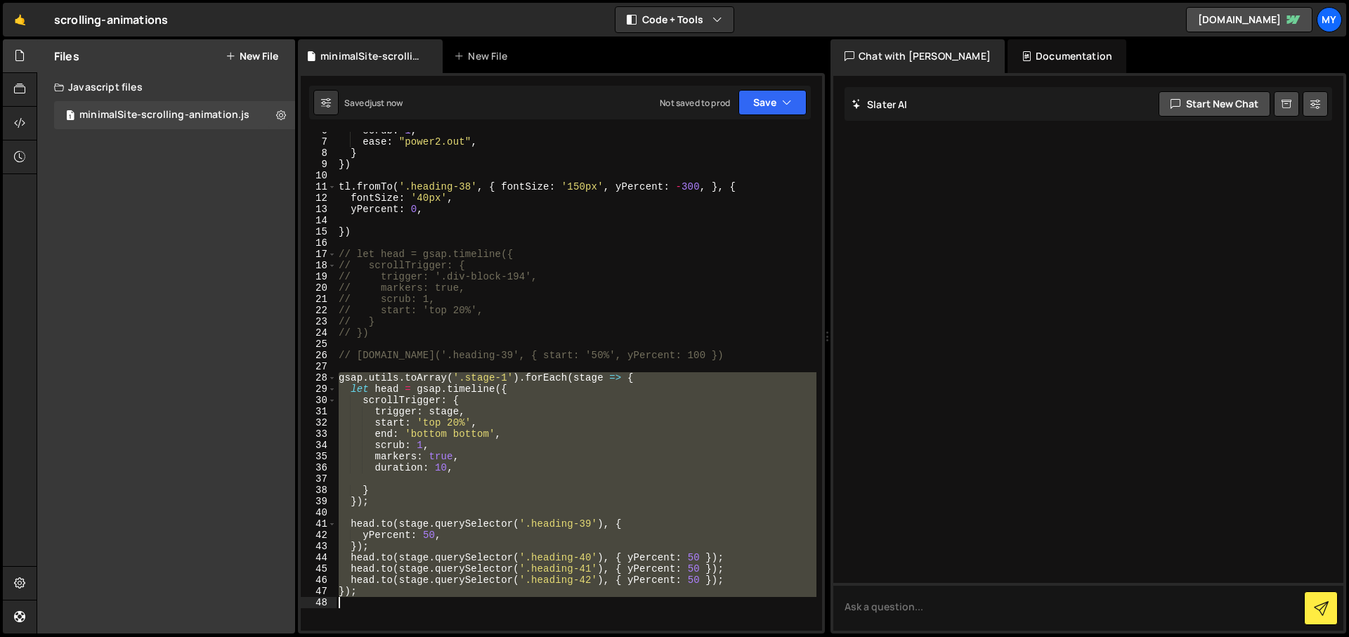
drag, startPoint x: 338, startPoint y: 373, endPoint x: 384, endPoint y: 603, distance: 234.9
click at [384, 603] on div "scrub : 1 , ease : "power2.out" , } }) tl . fromTo ( '.heading-38' , { fontSize…" at bounding box center [576, 385] width 480 height 521
click at [610, 398] on div "scrub : 1 , ease : "power2.out" , } }) tl . fromTo ( '.heading-38' , { fontSize…" at bounding box center [576, 381] width 480 height 499
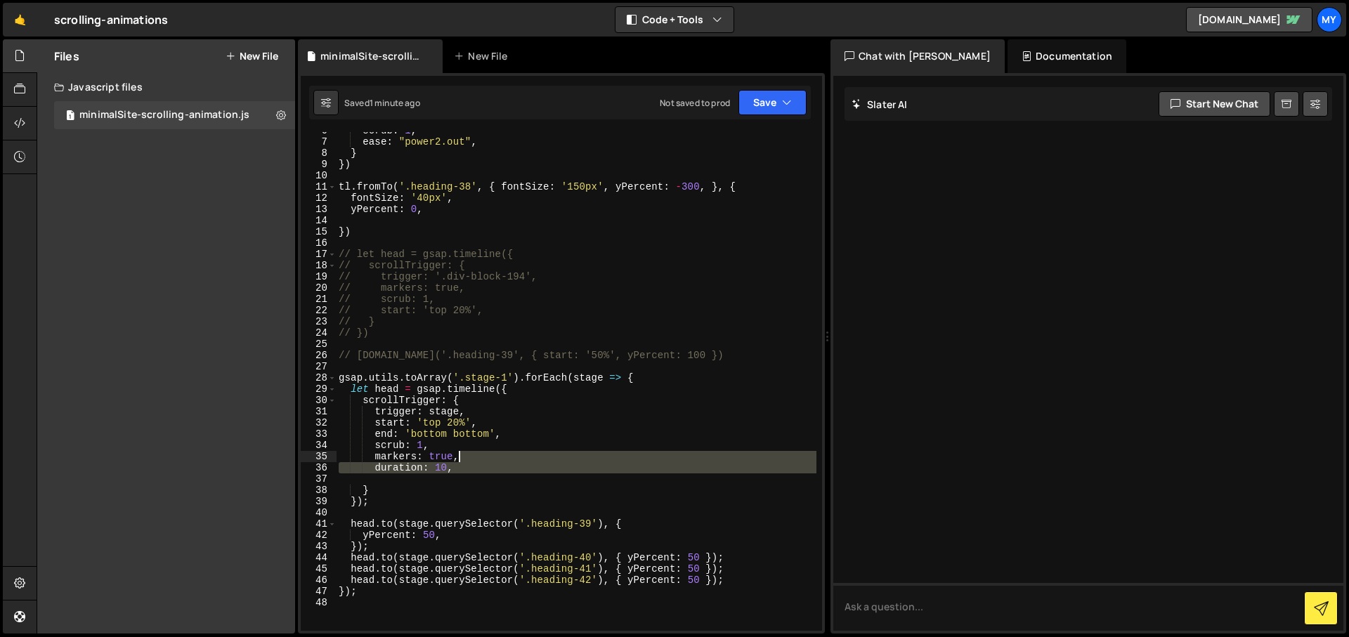
drag, startPoint x: 456, startPoint y: 475, endPoint x: 478, endPoint y: 460, distance: 26.3
click at [478, 460] on div "scrub : 1 , ease : "power2.out" , } }) tl . fromTo ( '.heading-38' , { fontSize…" at bounding box center [576, 385] width 480 height 521
type textarea "markers: true,"
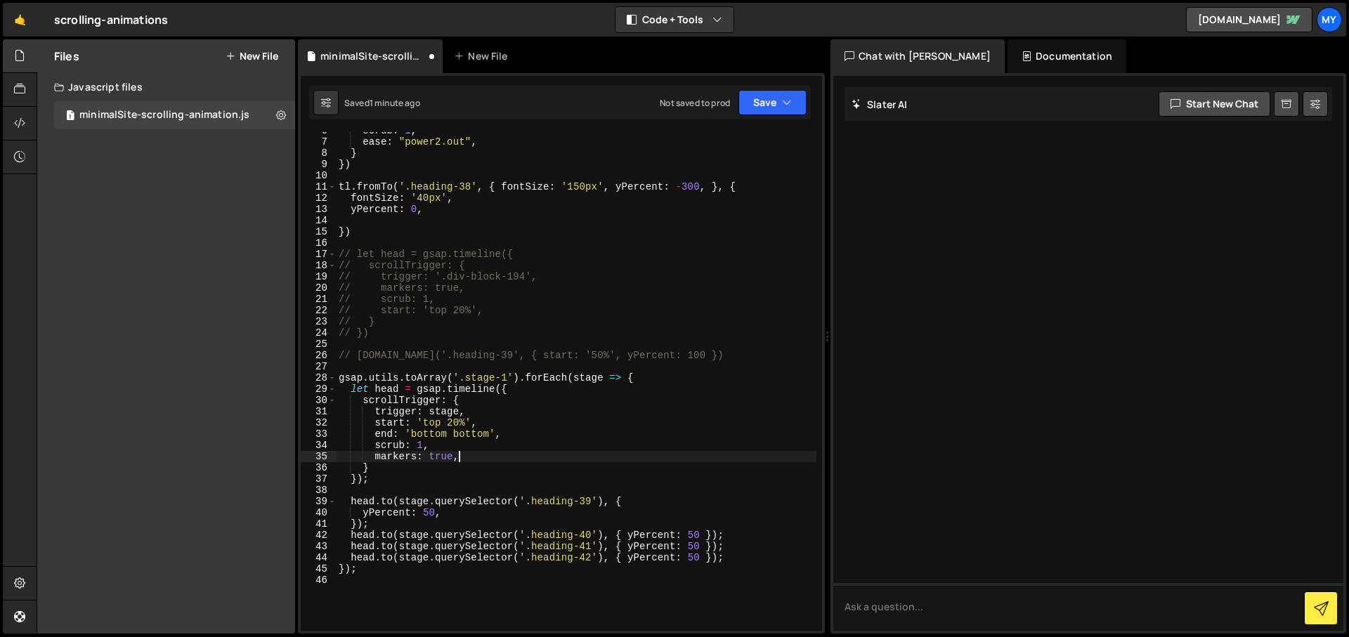
scroll to position [0, 1]
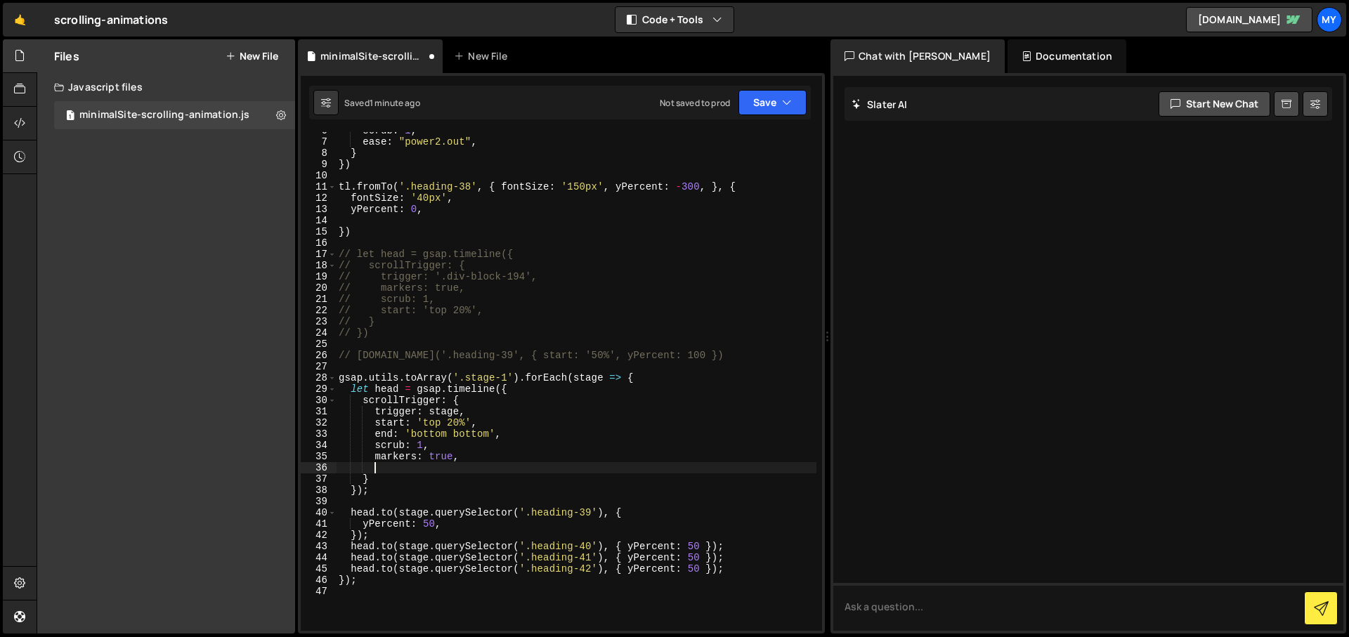
paste textarea "ease: "none""
type textarea "ease: "none","
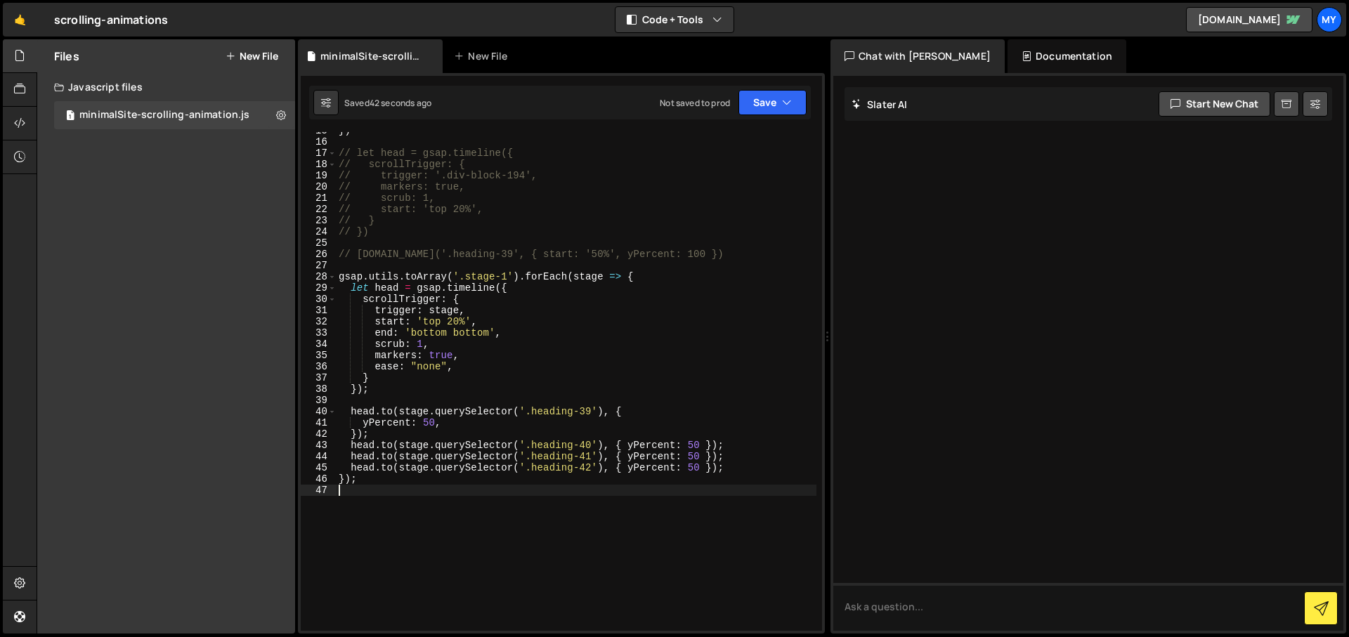
click at [427, 532] on div "}) // let head = gsap.timeline({ // scrollTrigger: { // trigger: '.div-block-19…" at bounding box center [576, 385] width 480 height 521
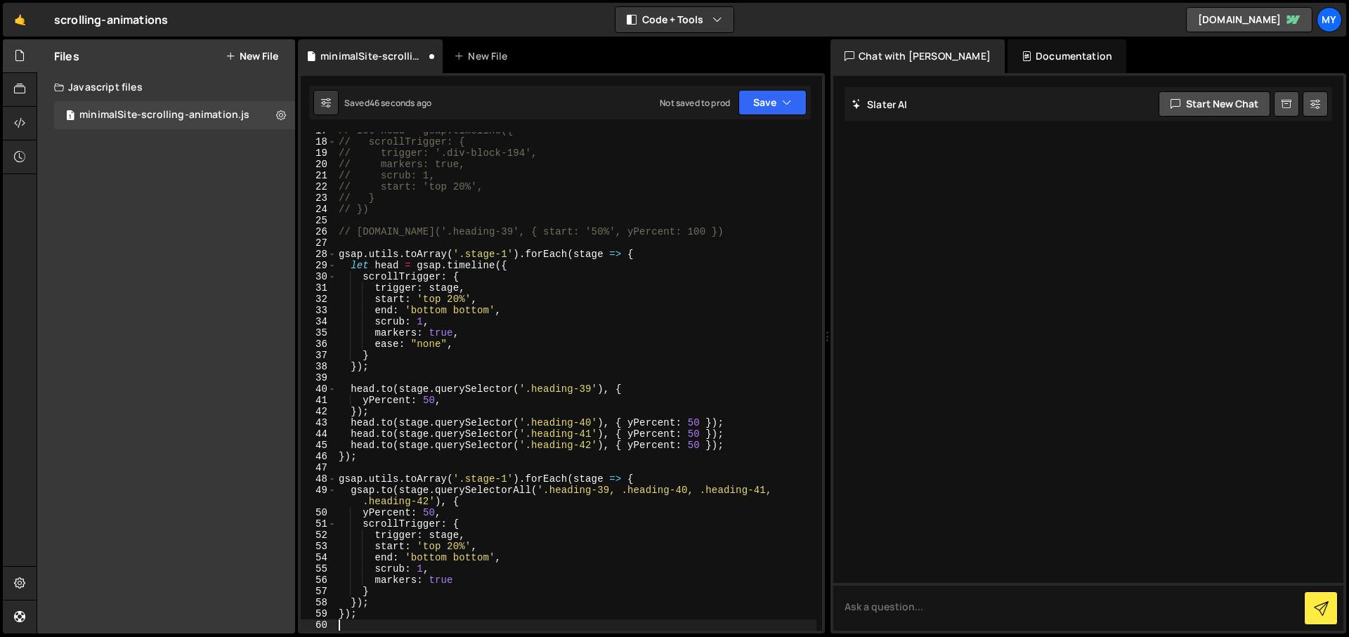
scroll to position [288, 0]
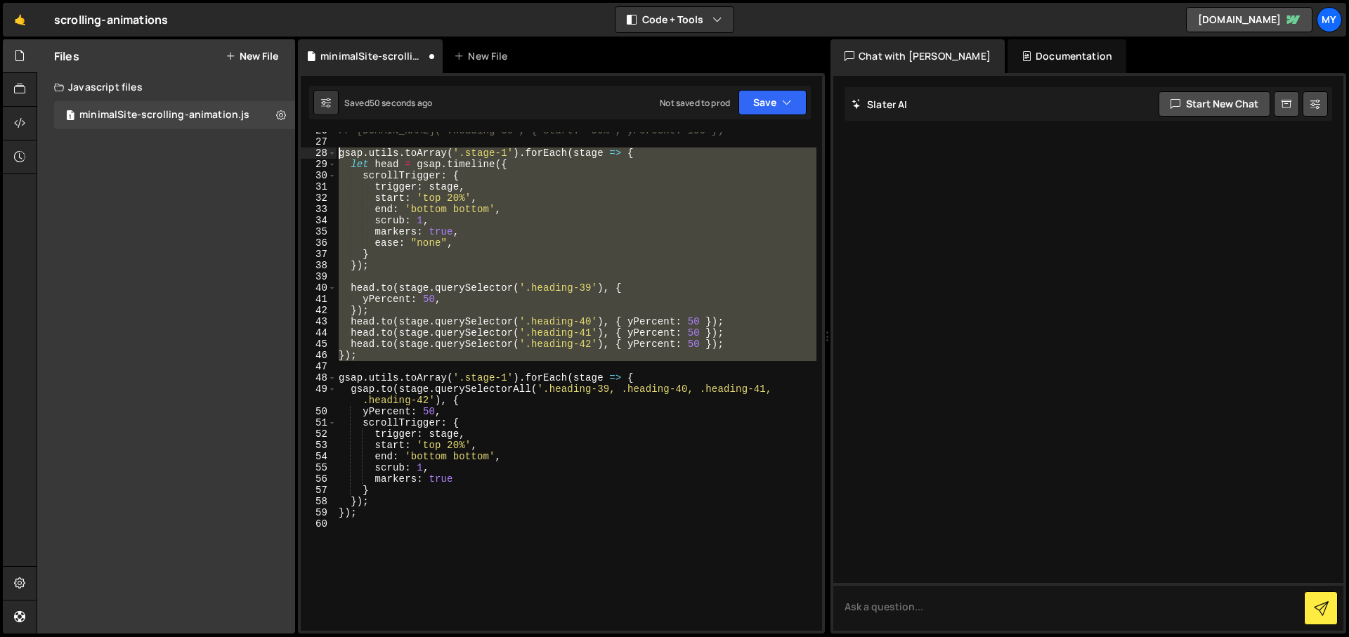
drag, startPoint x: 371, startPoint y: 363, endPoint x: 338, endPoint y: 156, distance: 209.8
click at [338, 156] on div "// [DOMAIN_NAME]('.heading-39', { start: '50%', yPercent: 100 }) gsap . utils .…" at bounding box center [576, 385] width 480 height 521
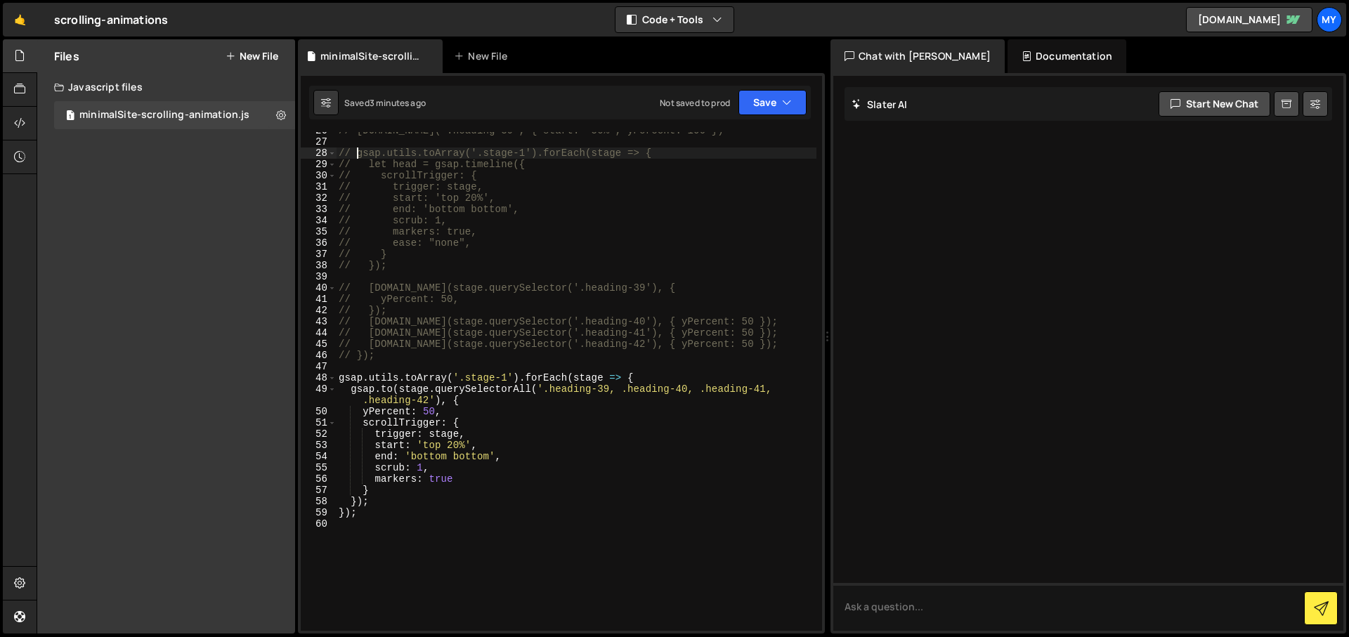
scroll to position [237, 0]
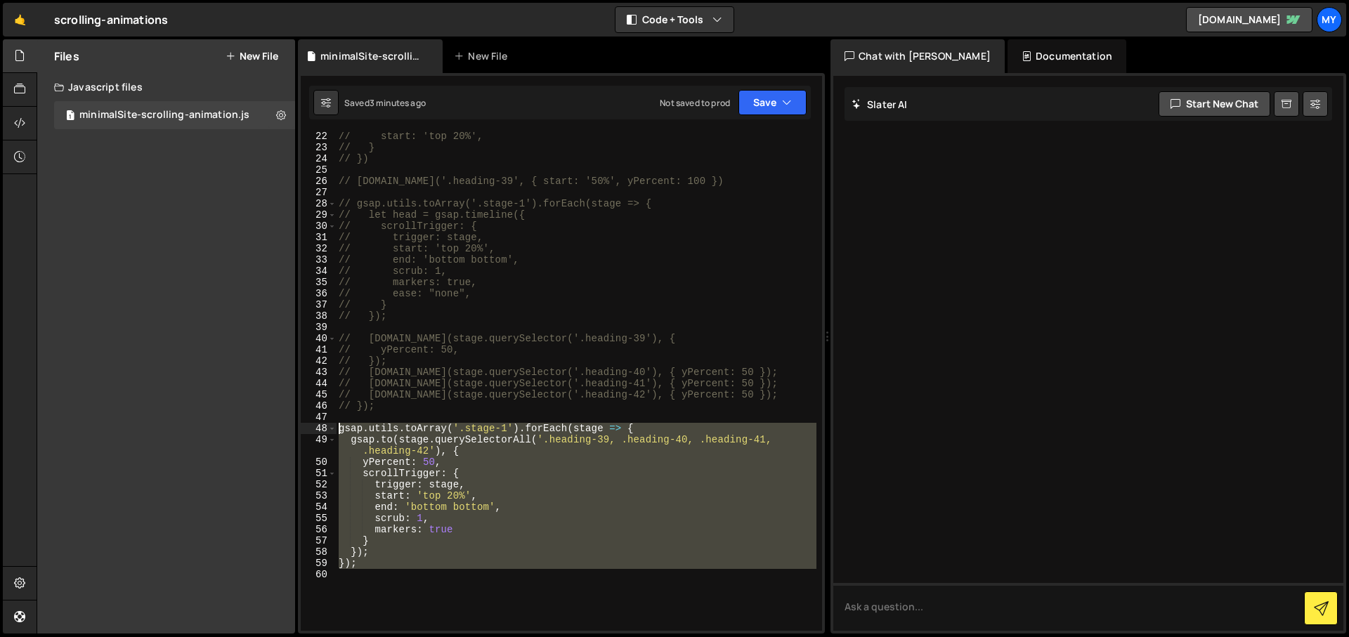
drag, startPoint x: 365, startPoint y: 583, endPoint x: 339, endPoint y: 430, distance: 155.3
click at [339, 430] on div "// start: 'top 20%', // } // }) // [DOMAIN_NAME]('.heading-39', { start: '50%',…" at bounding box center [576, 391] width 480 height 521
type textarea "gsap.utils.toArray('.stage-1').forEach(stage => { [DOMAIN_NAME](stage.querySele…"
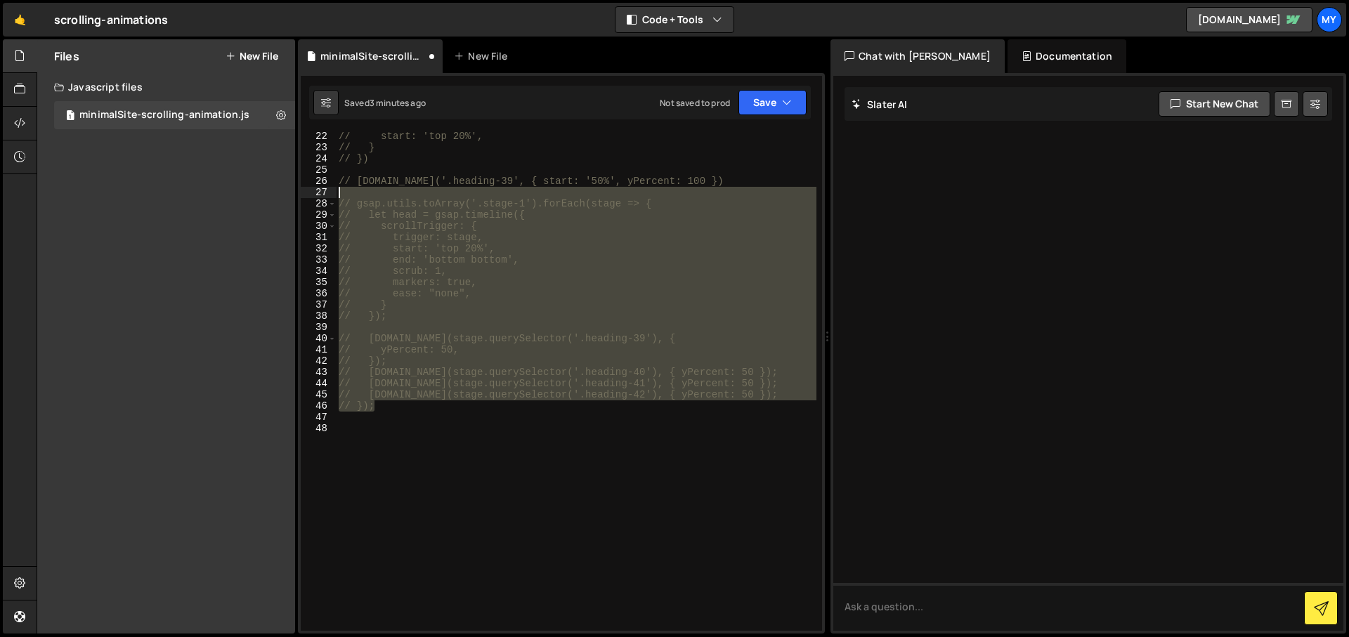
drag, startPoint x: 381, startPoint y: 411, endPoint x: 343, endPoint y: 196, distance: 218.3
click at [343, 196] on div "// start: 'top 20%', // } // }) // [DOMAIN_NAME]('.heading-39', { start: '50%',…" at bounding box center [576, 391] width 480 height 521
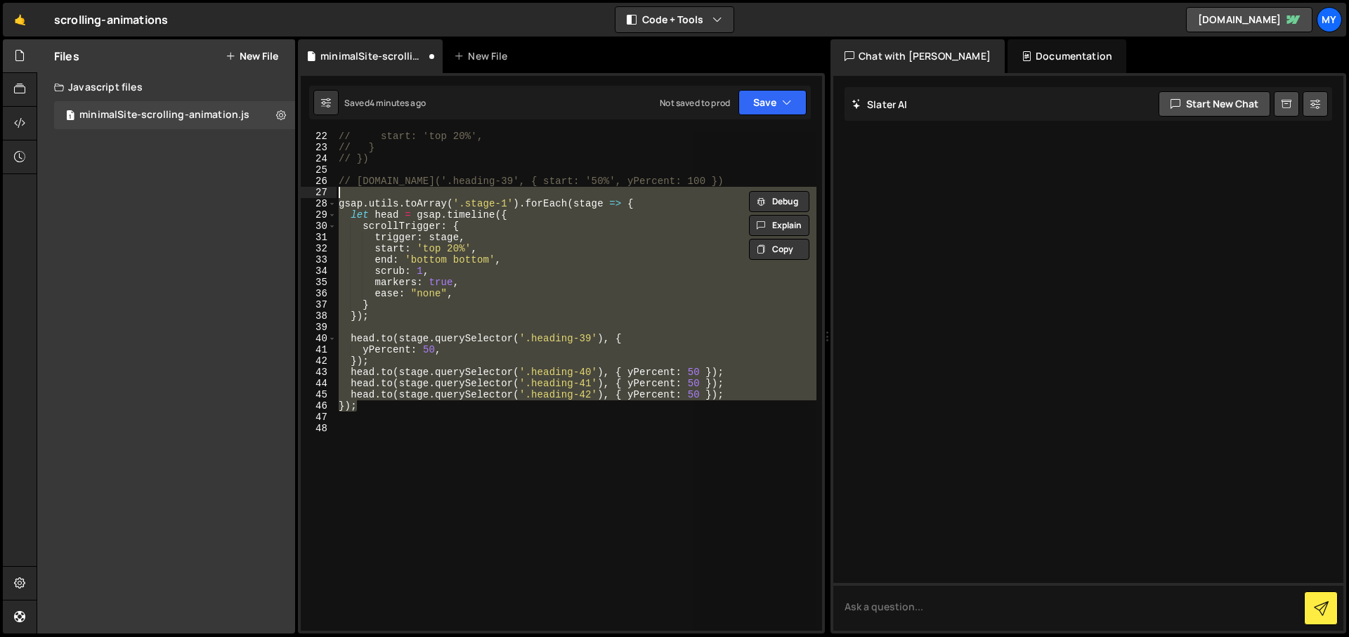
click at [434, 393] on div "// start: 'top 20%', // } // }) // [DOMAIN_NAME]('.heading-39', { start: '50%',…" at bounding box center [576, 381] width 480 height 499
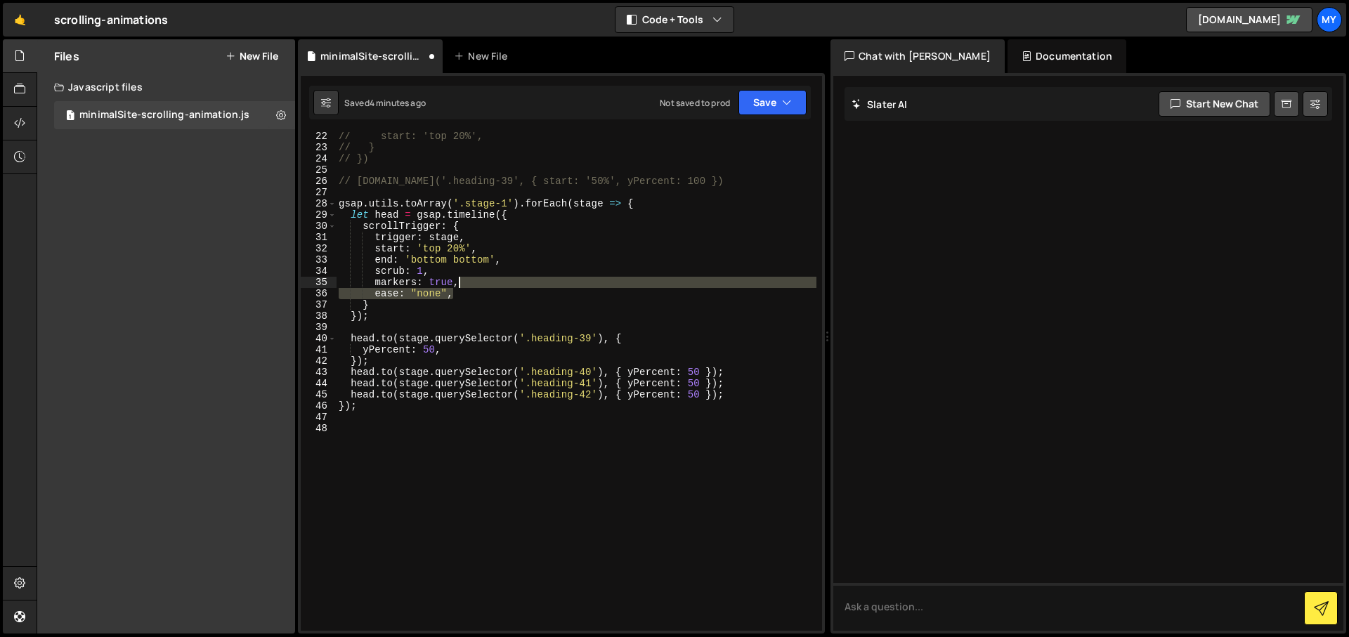
drag, startPoint x: 457, startPoint y: 294, endPoint x: 472, endPoint y: 285, distance: 18.0
click at [472, 285] on div "// start: 'top 20%', // } // }) // [DOMAIN_NAME]('.heading-39', { start: '50%',…" at bounding box center [576, 391] width 480 height 521
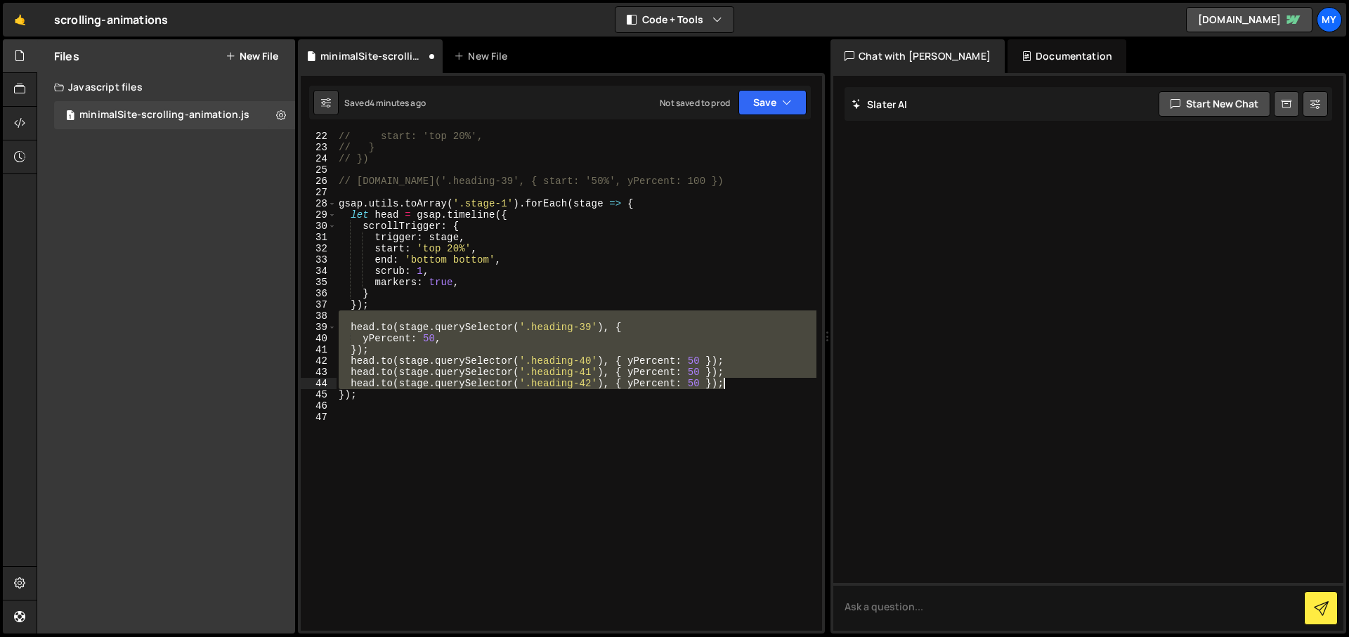
drag, startPoint x: 343, startPoint y: 320, endPoint x: 741, endPoint y: 385, distance: 402.8
click at [741, 385] on div "// start: 'top 20%', // } // }) // [DOMAIN_NAME]('.heading-39', { start: '50%',…" at bounding box center [576, 391] width 480 height 521
paste textarea "[DOMAIN_NAME](stage.querySelector(".heading-42"), { yPercent: 50, ease: "none" …"
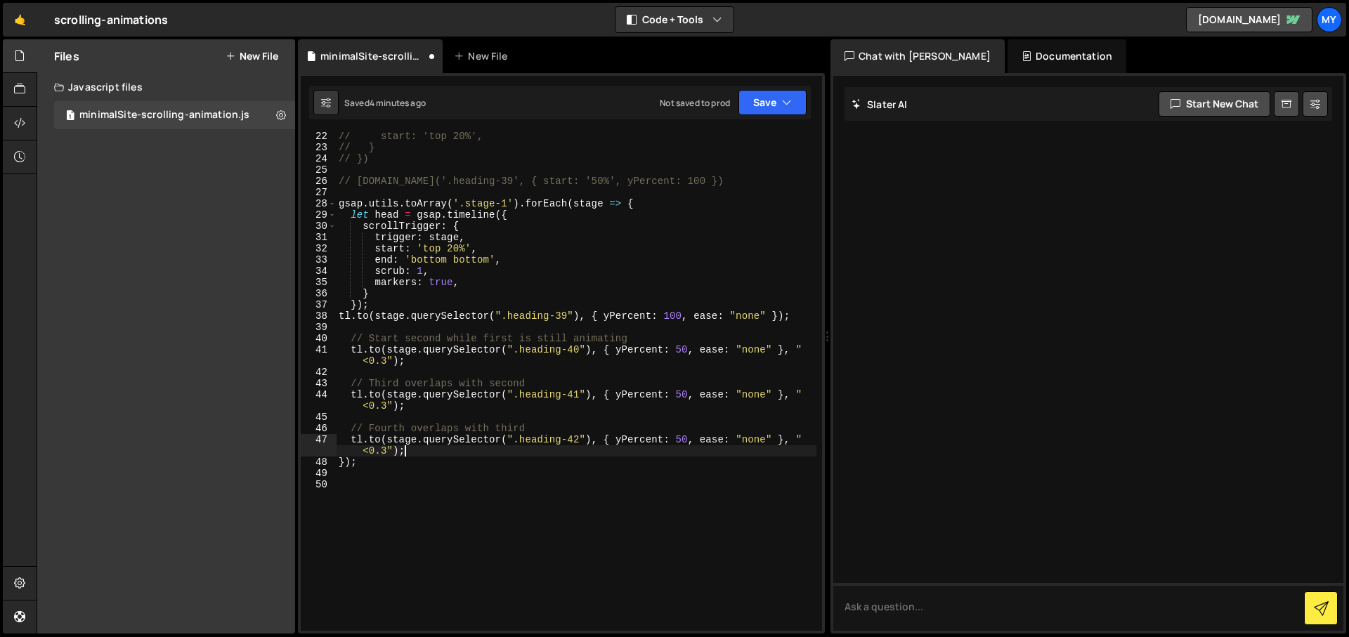
click at [353, 319] on div "// start: 'top 20%', // } // }) // [DOMAIN_NAME]('.heading-39', { start: '50%',…" at bounding box center [576, 391] width 480 height 521
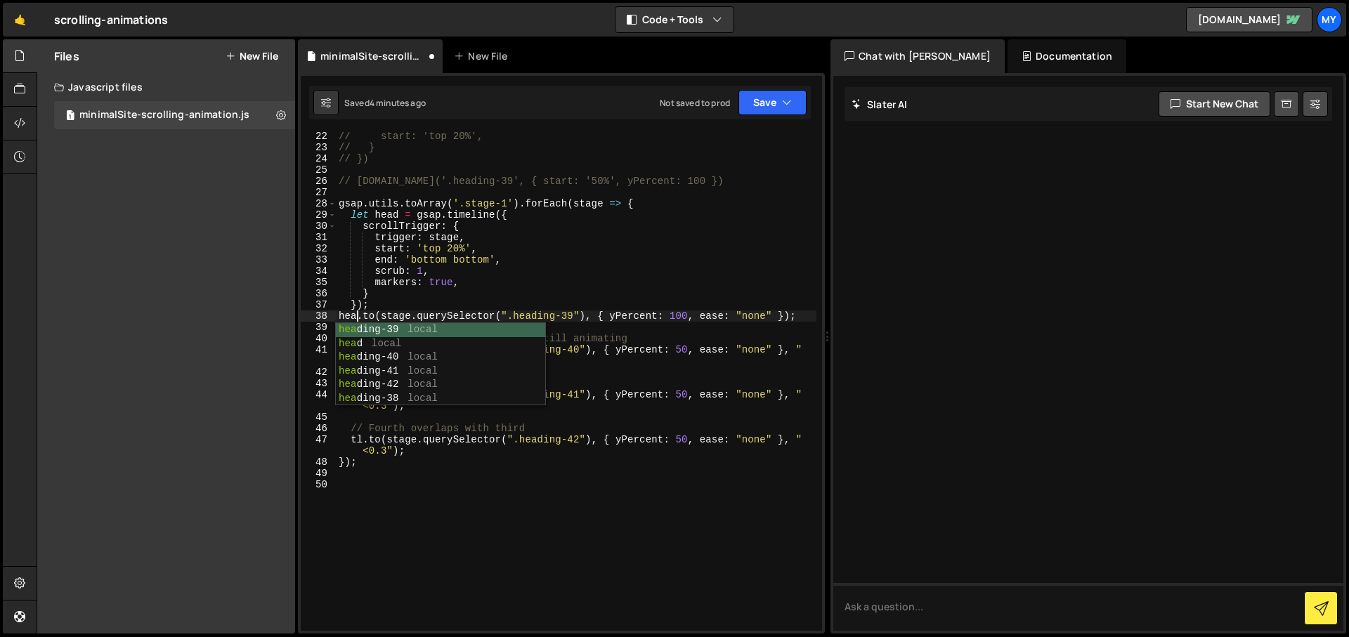
type textarea "[DOMAIN_NAME](stage.querySelector(".heading-39"), { yPercent: 100, ease: "none"…"
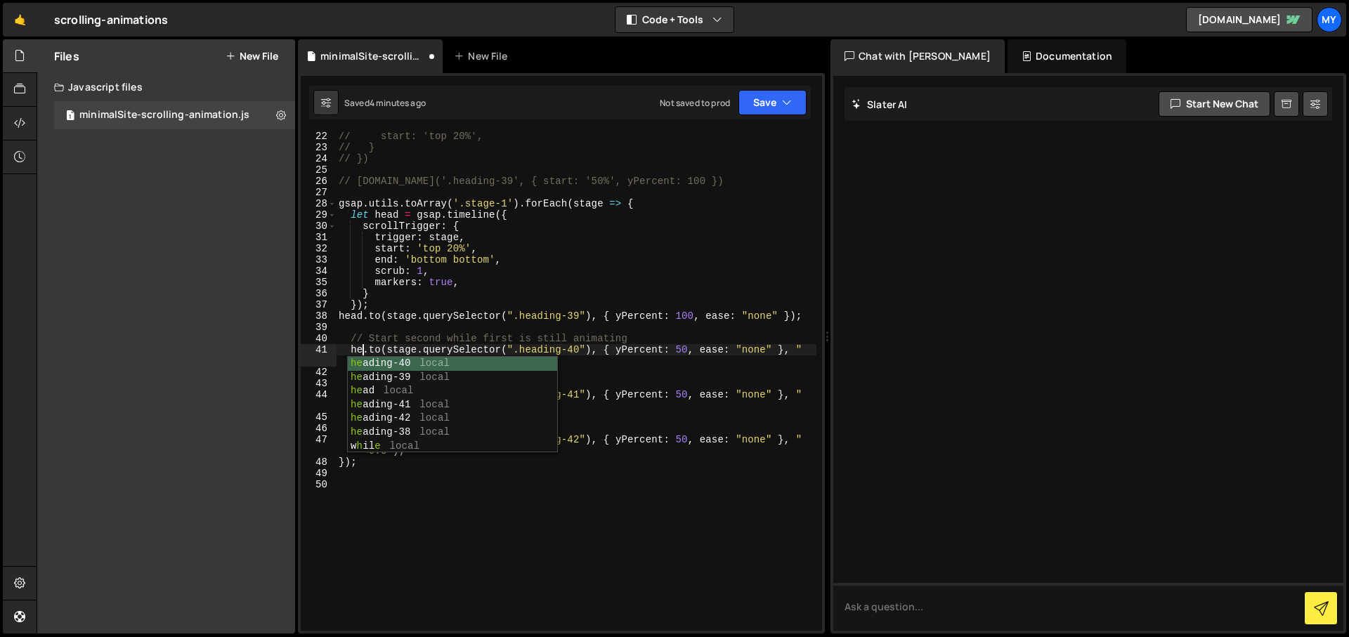
scroll to position [0, 2]
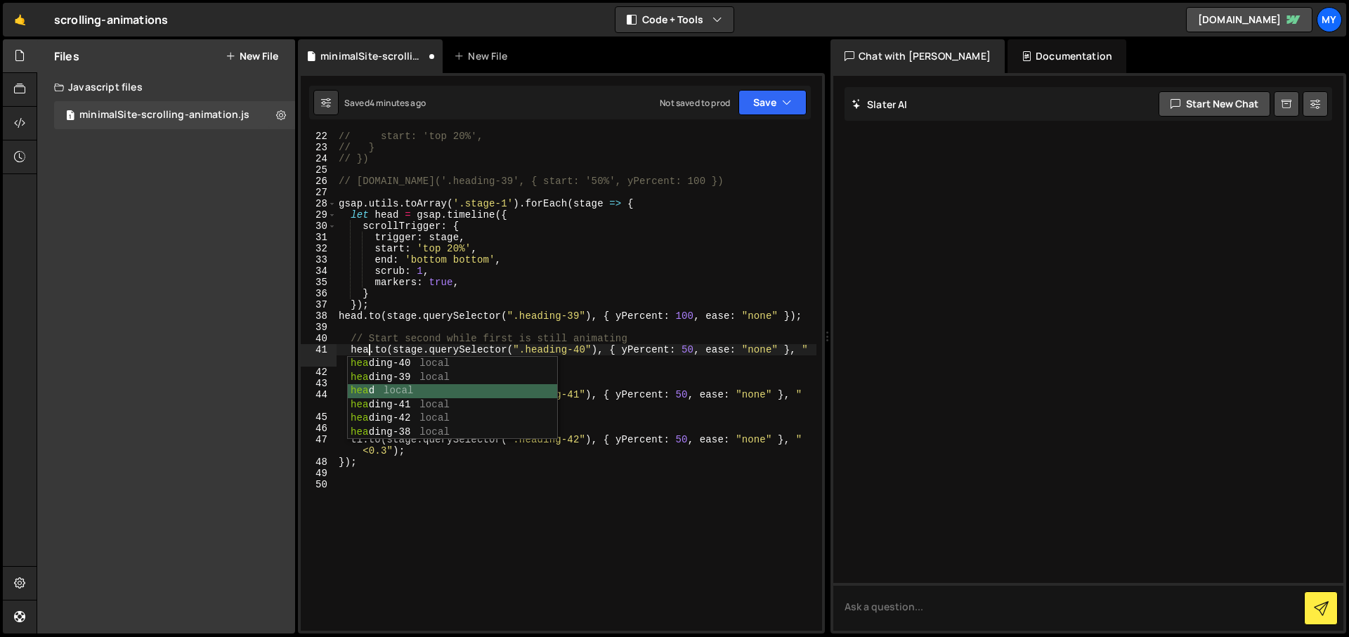
type textarea "[DOMAIN_NAME](stage.querySelector(".heading-40"), { yPercent: 50, ease: "none" …"
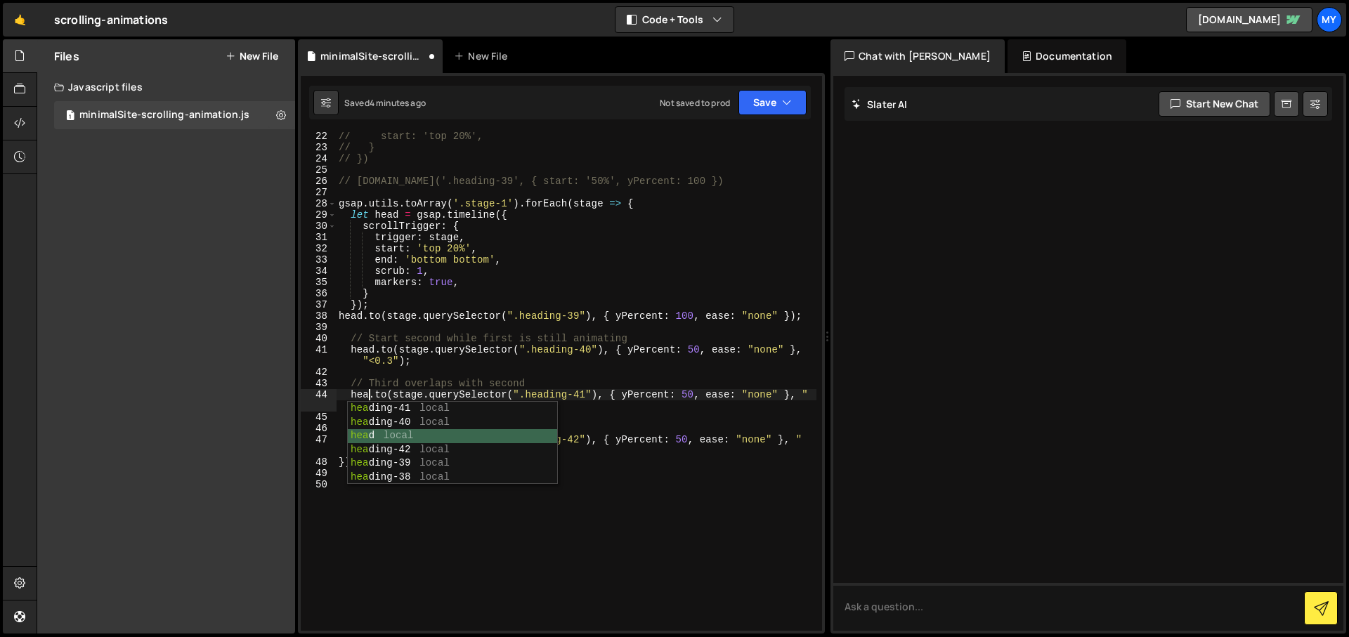
type textarea "[DOMAIN_NAME](stage.querySelector(".heading-41"), { yPercent: 50, ease: "none" …"
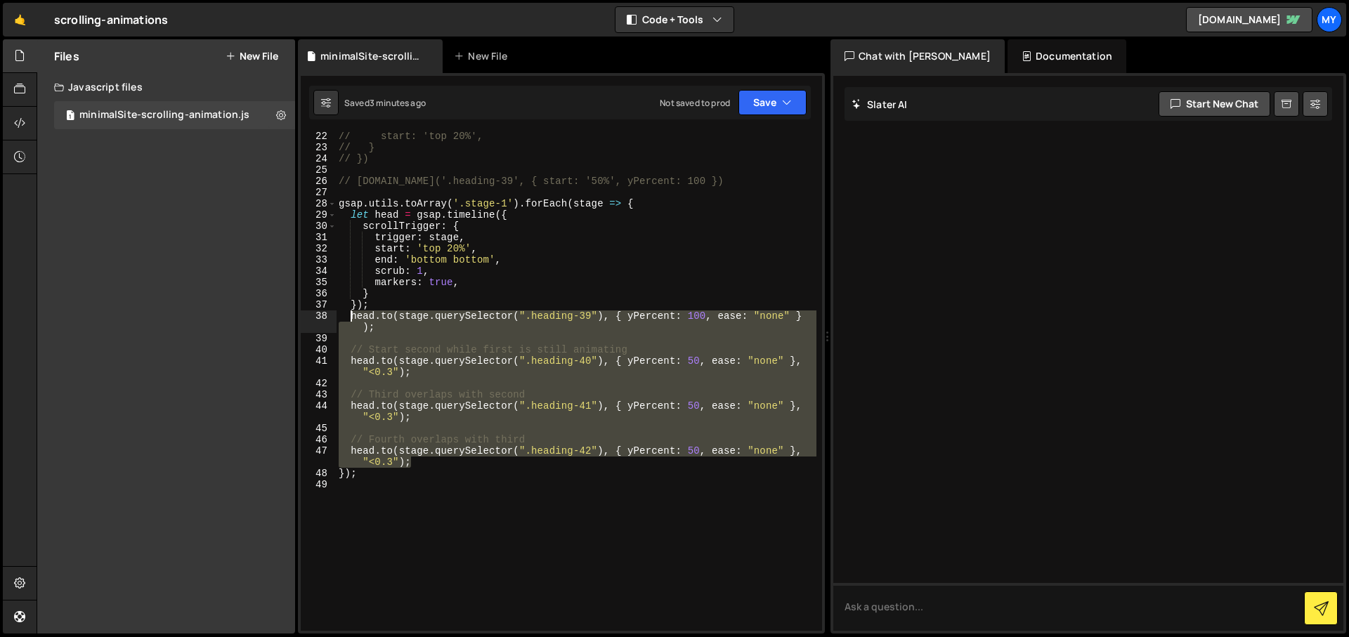
drag, startPoint x: 412, startPoint y: 462, endPoint x: 351, endPoint y: 313, distance: 161.9
click at [351, 313] on div "// start: 'top 20%', // } // }) // [DOMAIN_NAME]('.heading-39', { start: '50%',…" at bounding box center [576, 391] width 480 height 521
paste textarea "[DOMAIN_NAME](stage.querySelector(".heading-41"), { yPercent: 100, ease: "none"…"
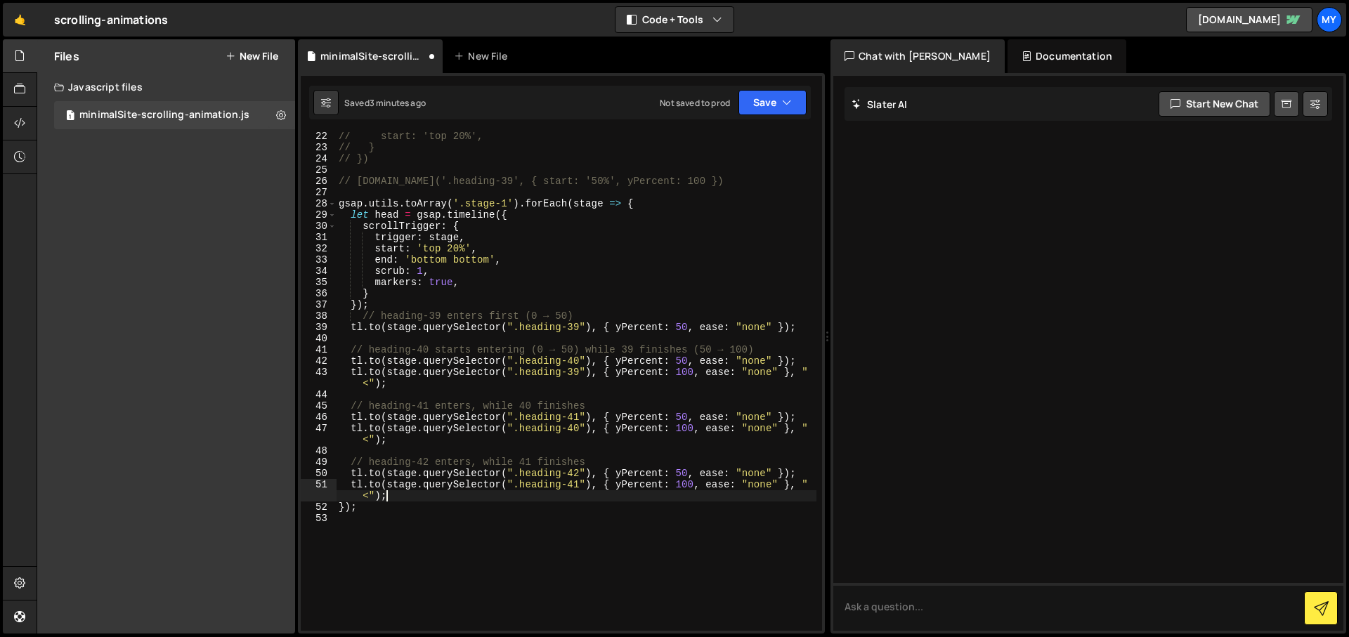
click at [363, 327] on div "// start: 'top 20%', // } // }) // [DOMAIN_NAME]('.heading-39', { start: '50%',…" at bounding box center [576, 391] width 480 height 521
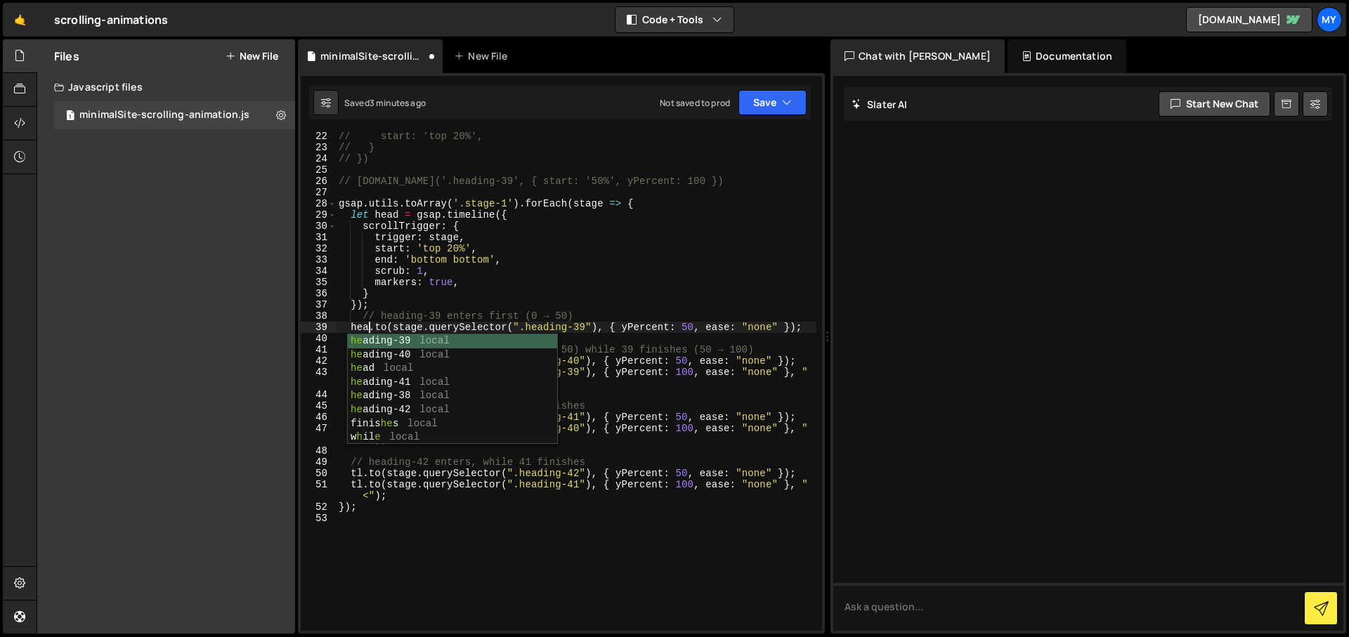
type textarea "[DOMAIN_NAME](stage.querySelector(".heading-39"), { yPercent: 50, ease: "none" …"
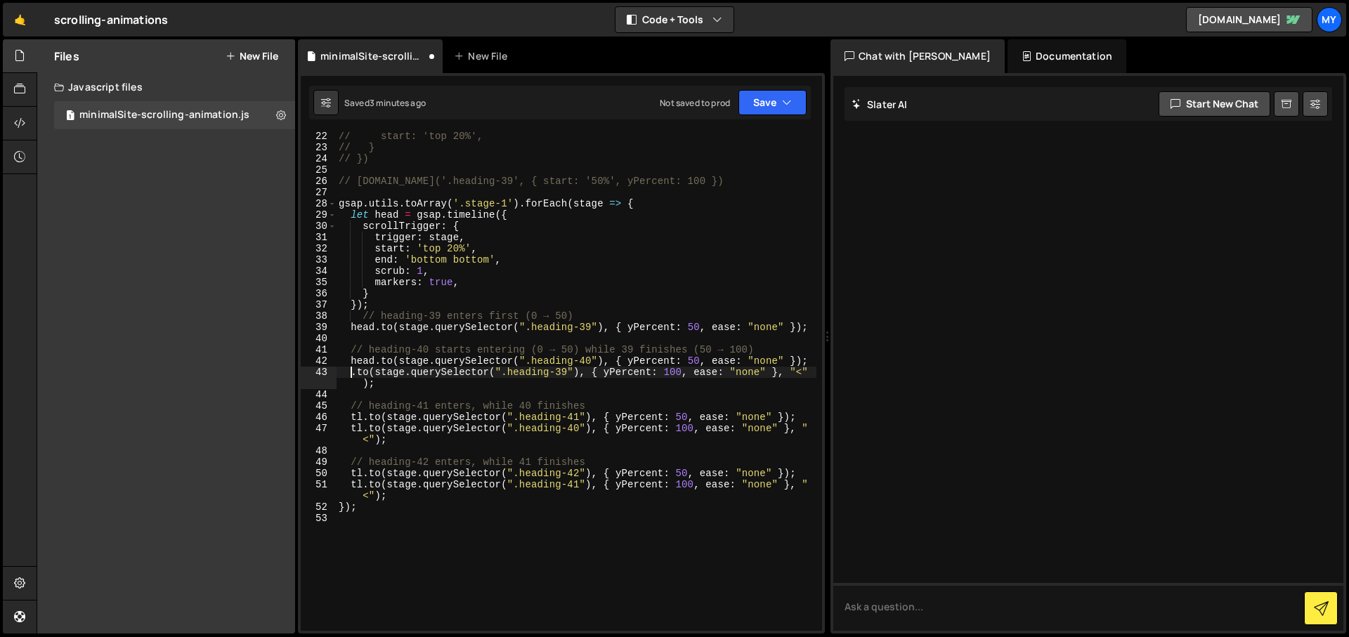
paste textarea "head"
type textarea "[DOMAIN_NAME](stage.querySelector(".heading-39"), { yPercent: 100, ease: "none"…"
paste textarea "head"
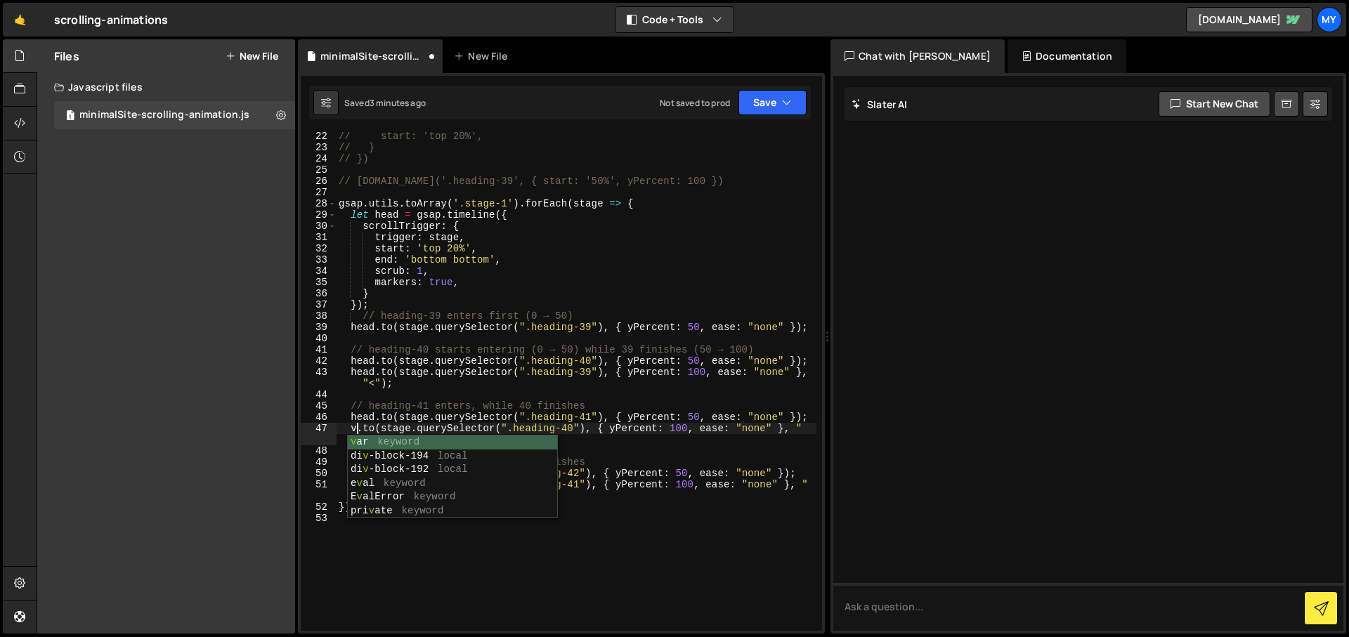
scroll to position [0, 1]
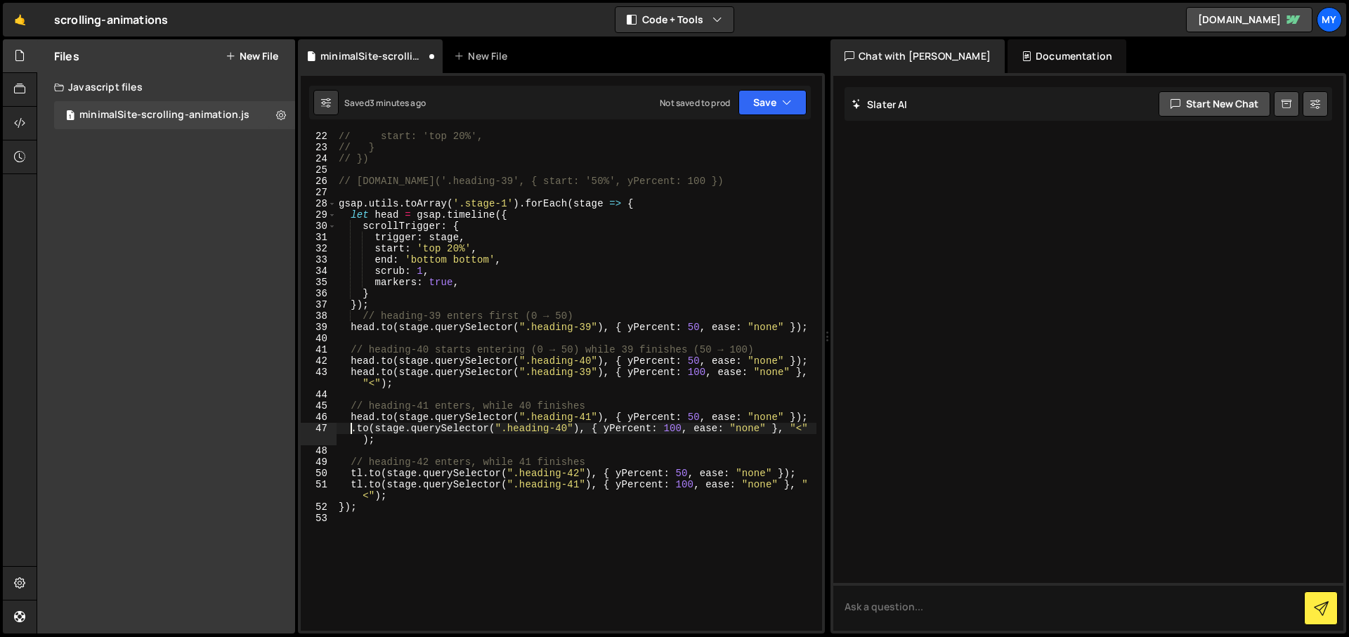
paste textarea "head"
type textarea "[DOMAIN_NAME](stage.querySelector(".heading-40"), { yPercent: 100, ease: "none"…"
paste textarea "head"
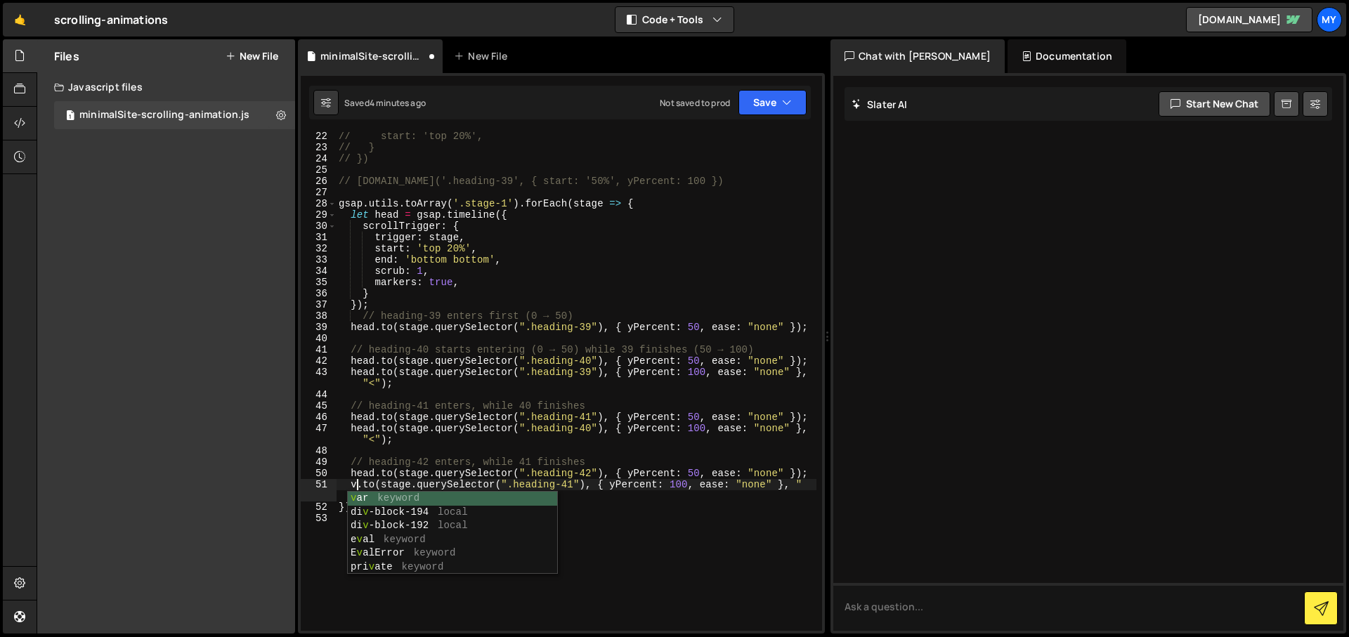
scroll to position [0, 1]
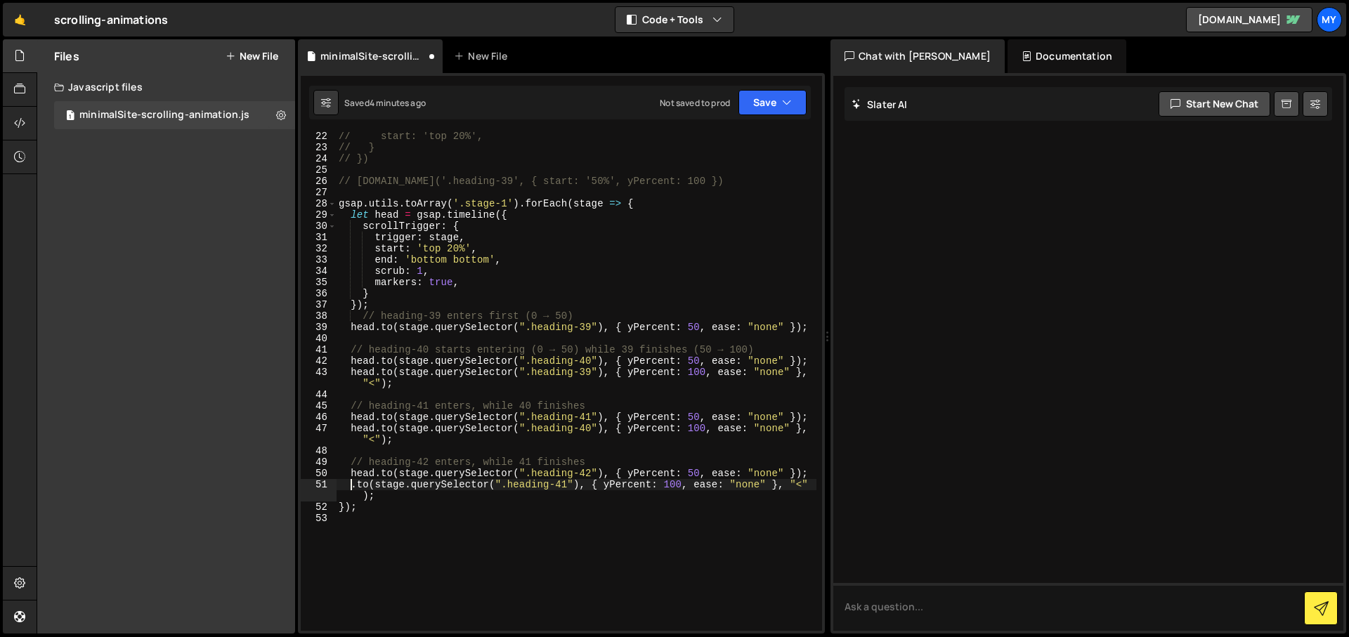
paste textarea "head"
click at [698, 471] on div "// start: 'top 20%', // } // }) // [DOMAIN_NAME]('.heading-39', { start: '50%',…" at bounding box center [576, 391] width 480 height 521
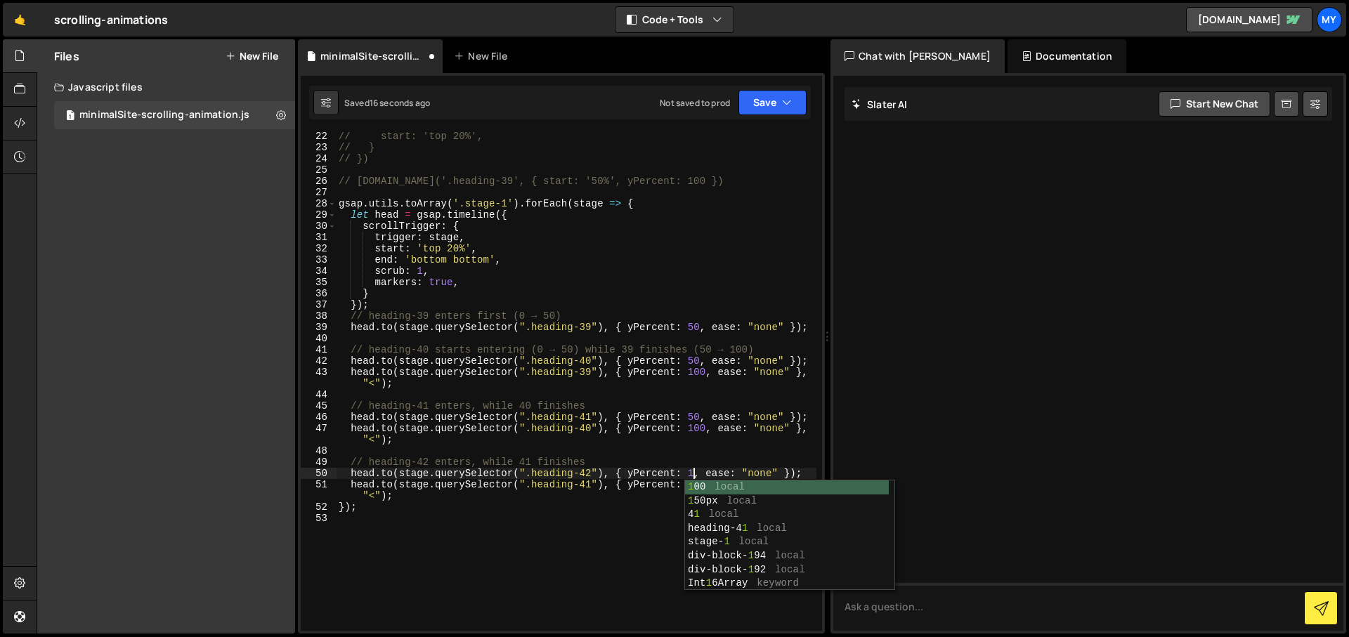
scroll to position [0, 25]
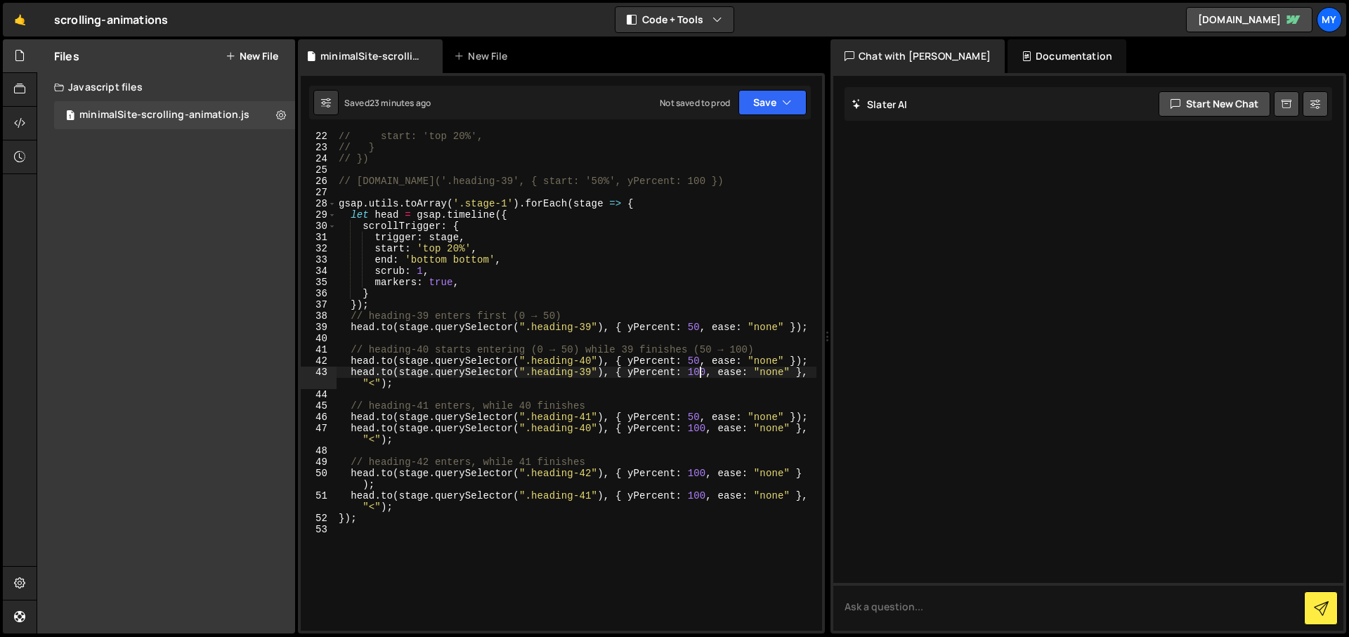
click at [698, 375] on div "// start: 'top 20%', // } // }) // [DOMAIN_NAME]('.heading-39', { start: '50%',…" at bounding box center [576, 391] width 480 height 521
type textarea "[DOMAIN_NAME](stage.querySelector(".heading-39"), { yPercent: 100, ease: "none"…"
